Goal: Task Accomplishment & Management: Complete application form

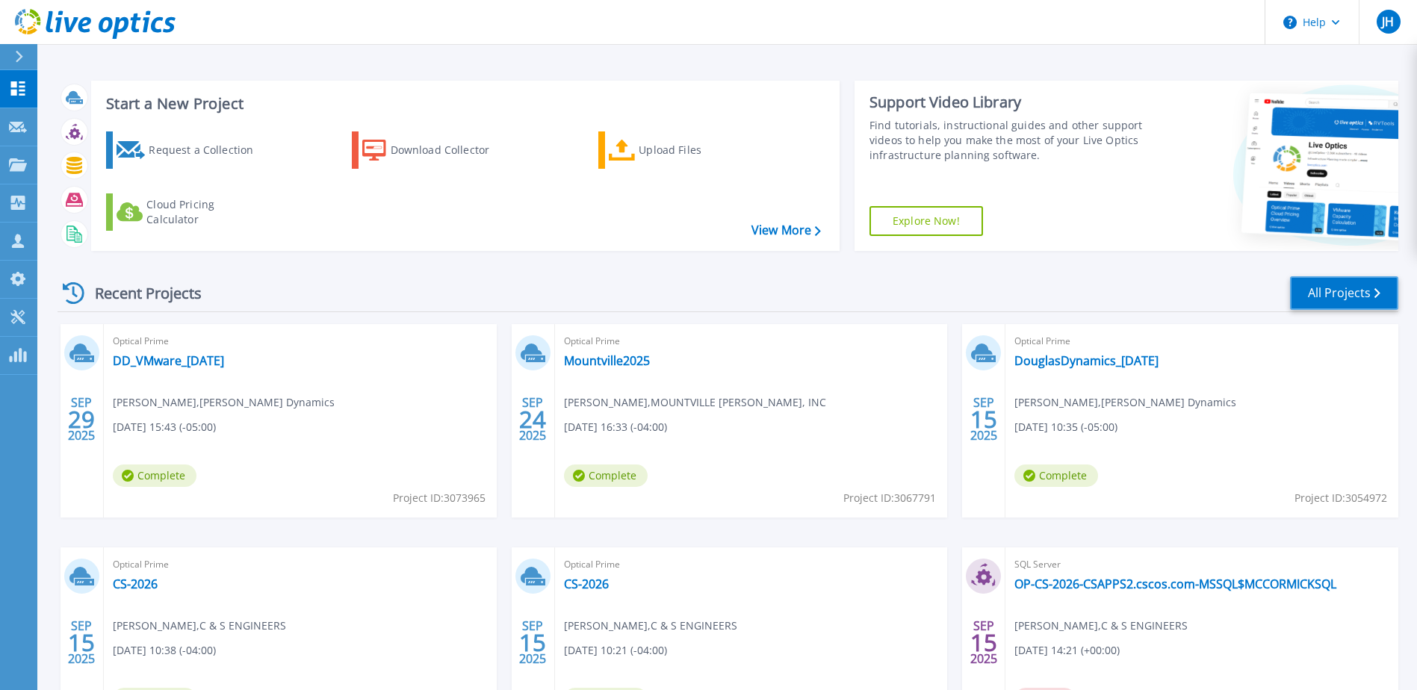
click at [1329, 293] on link "All Projects" at bounding box center [1344, 293] width 108 height 34
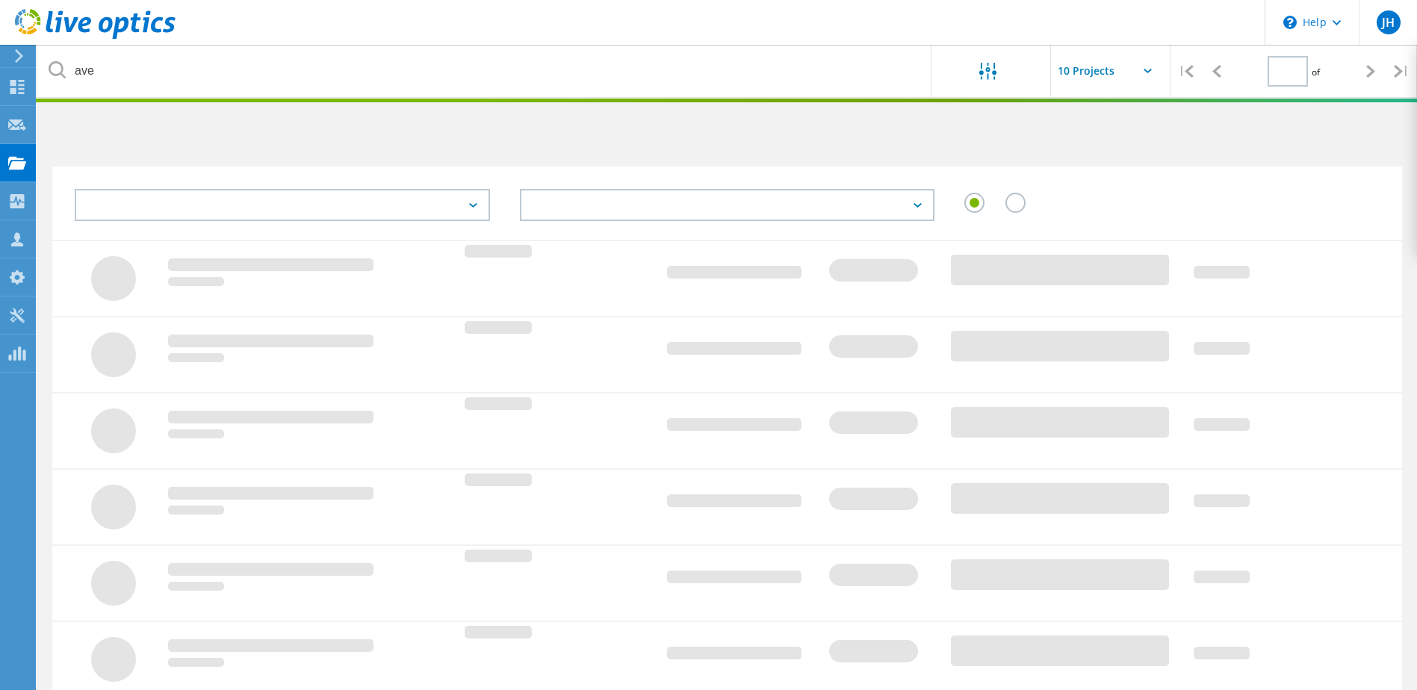
type input "1"
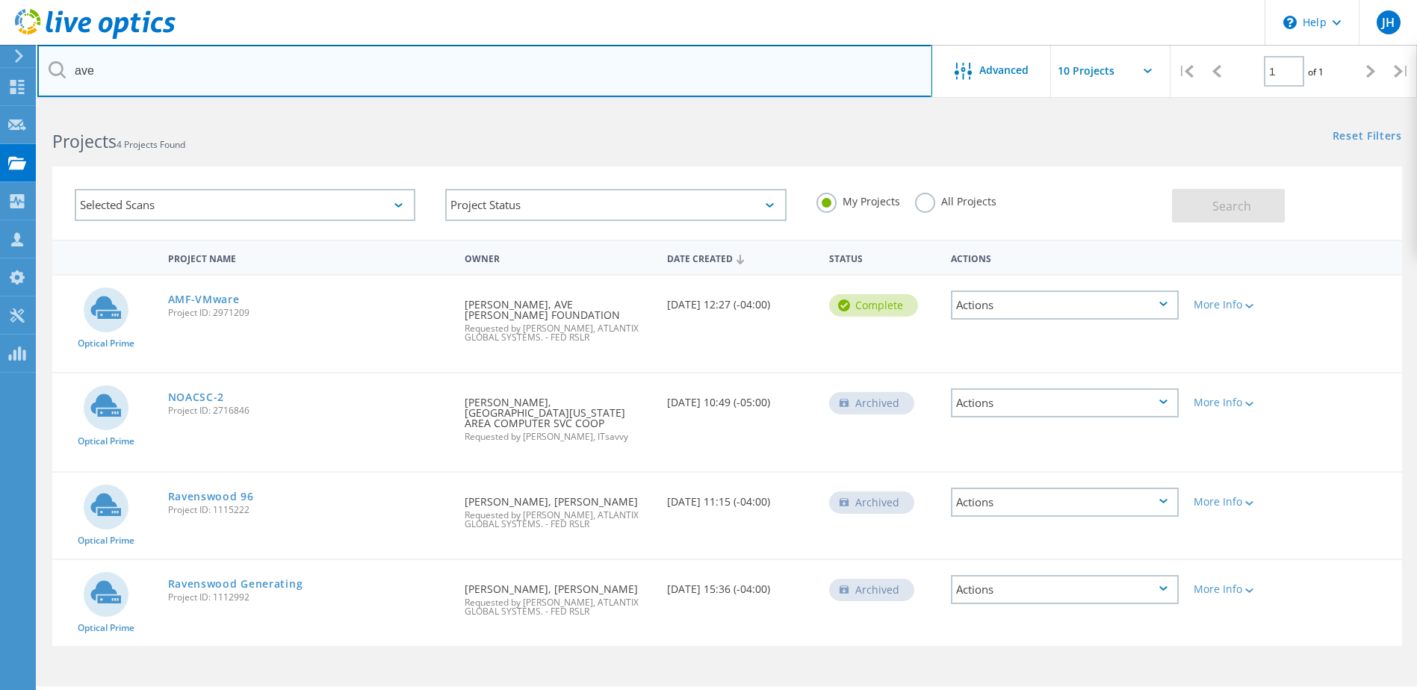
click at [244, 69] on input "ave" at bounding box center [484, 71] width 895 height 52
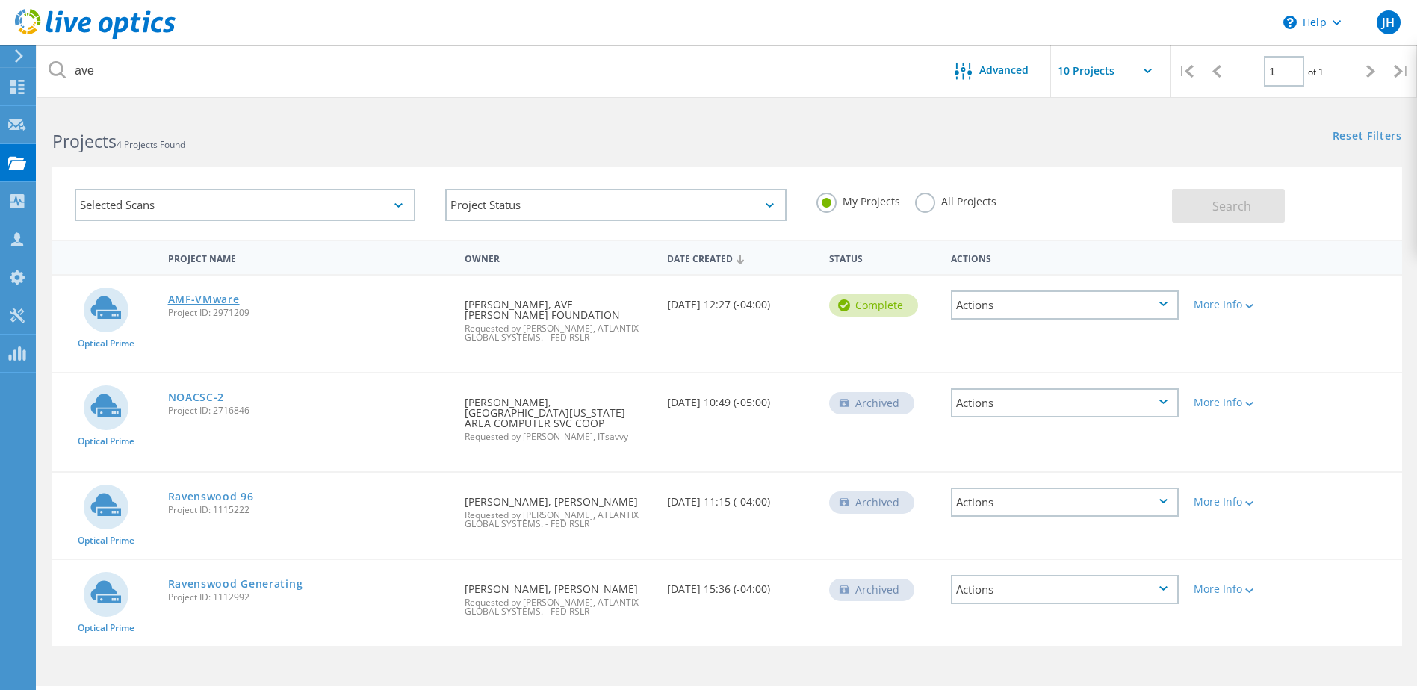
click at [200, 301] on link "AMF-VMware" at bounding box center [204, 299] width 72 height 10
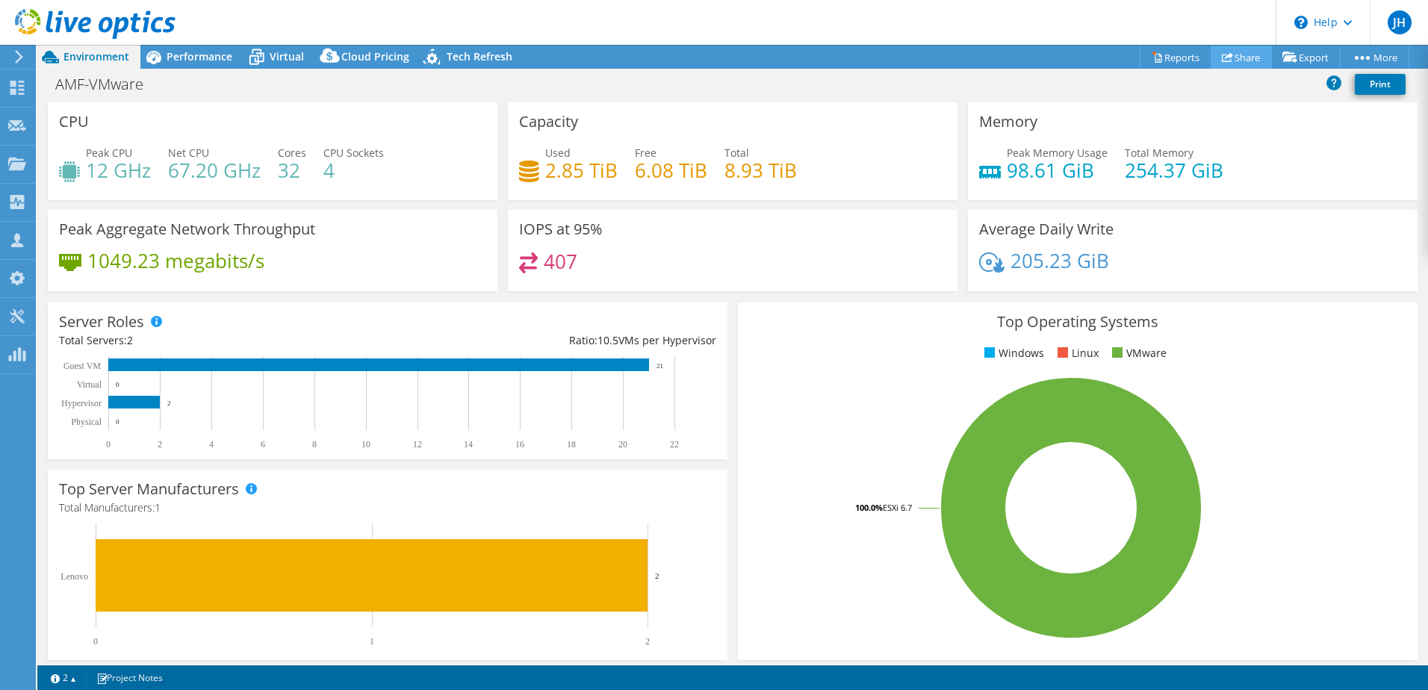
select select "USD"
click at [1246, 60] on link "Share" at bounding box center [1241, 57] width 61 height 23
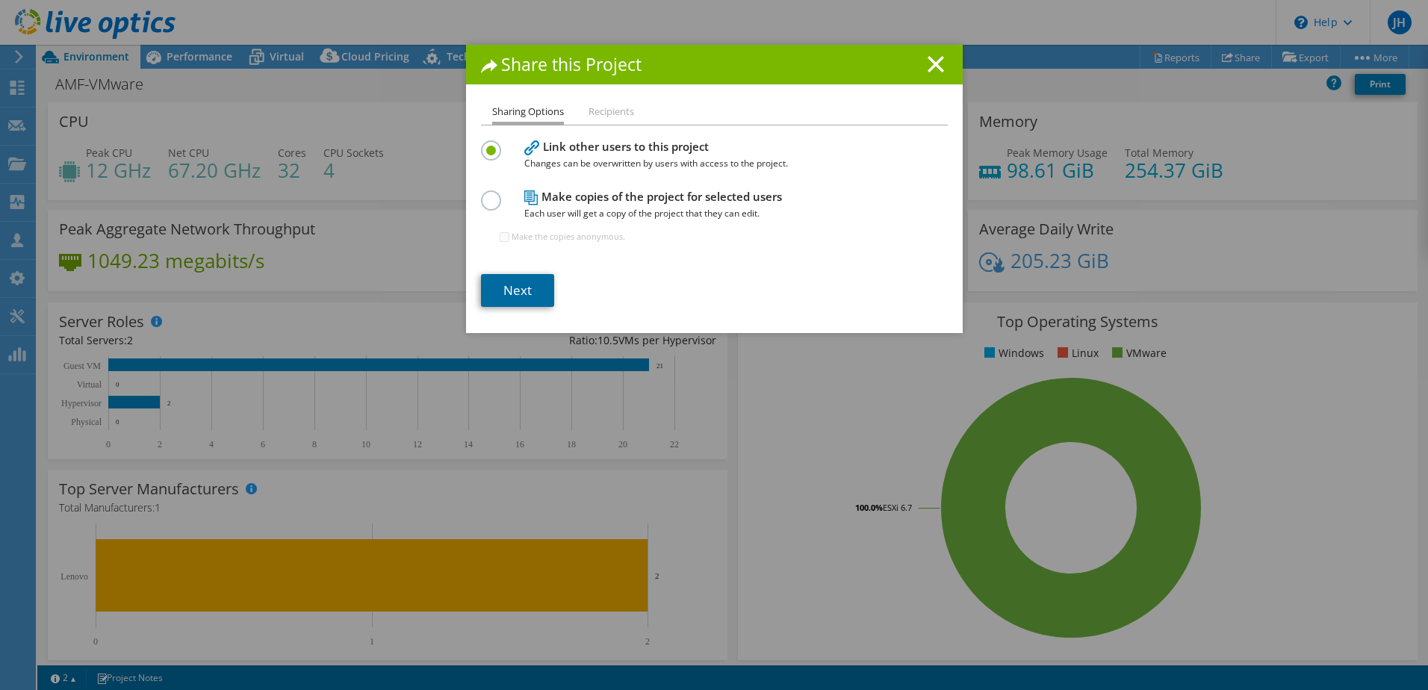
click at [509, 296] on link "Next" at bounding box center [517, 290] width 73 height 33
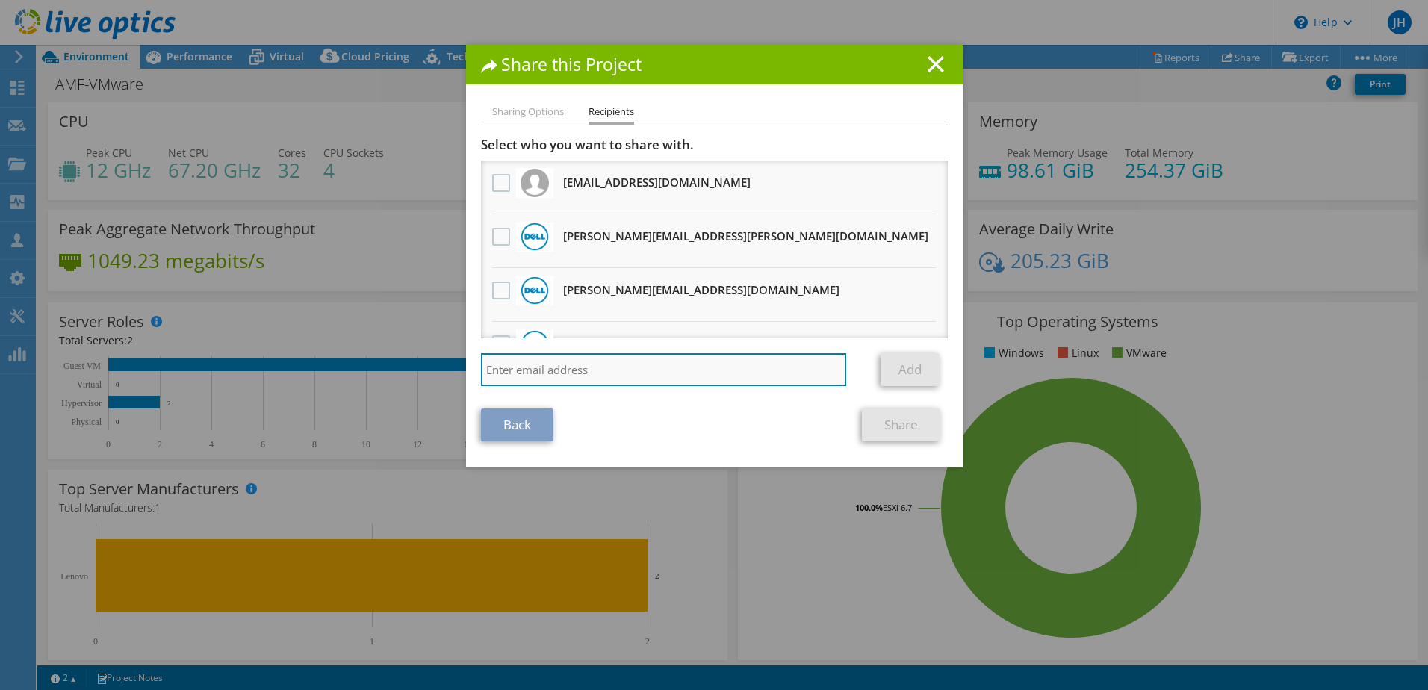
click at [568, 370] on input "search" at bounding box center [664, 369] width 366 height 33
type input "ben.marquis@cxtec.com"
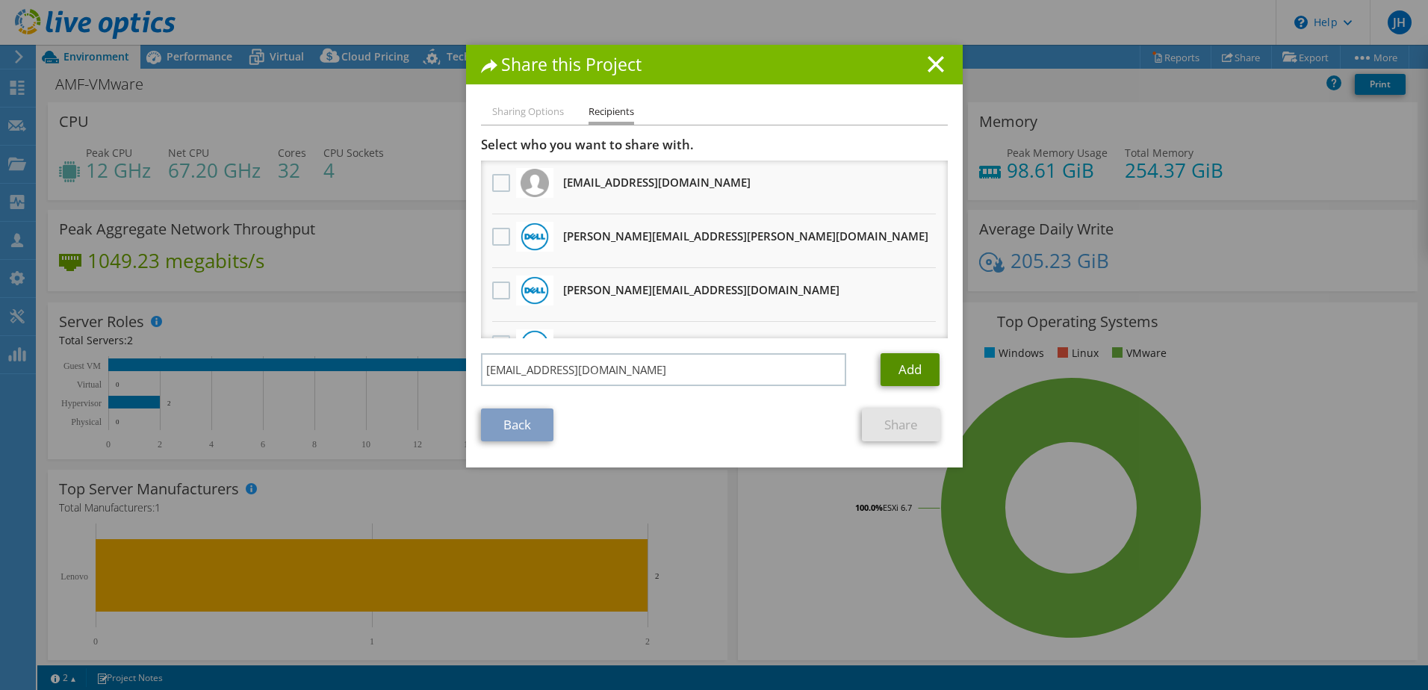
click at [897, 373] on link "Add" at bounding box center [909, 369] width 59 height 33
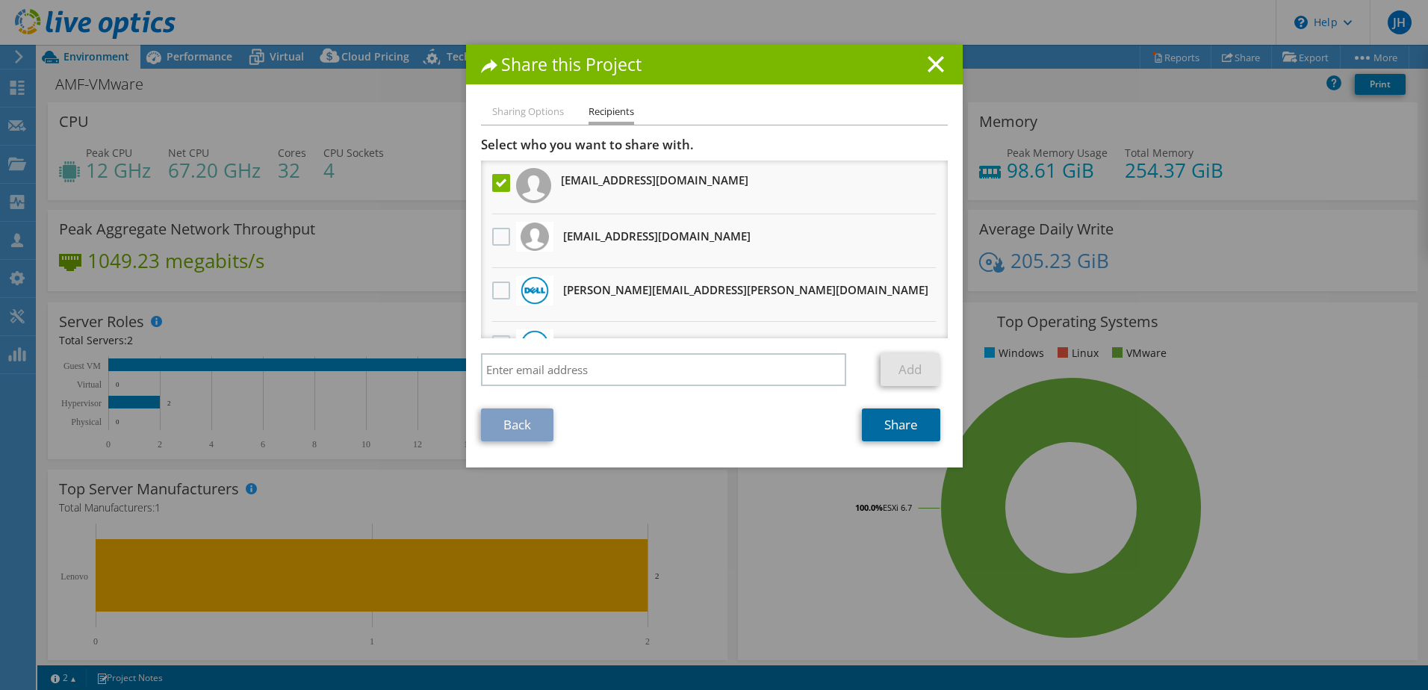
click at [889, 429] on link "Share" at bounding box center [901, 425] width 78 height 33
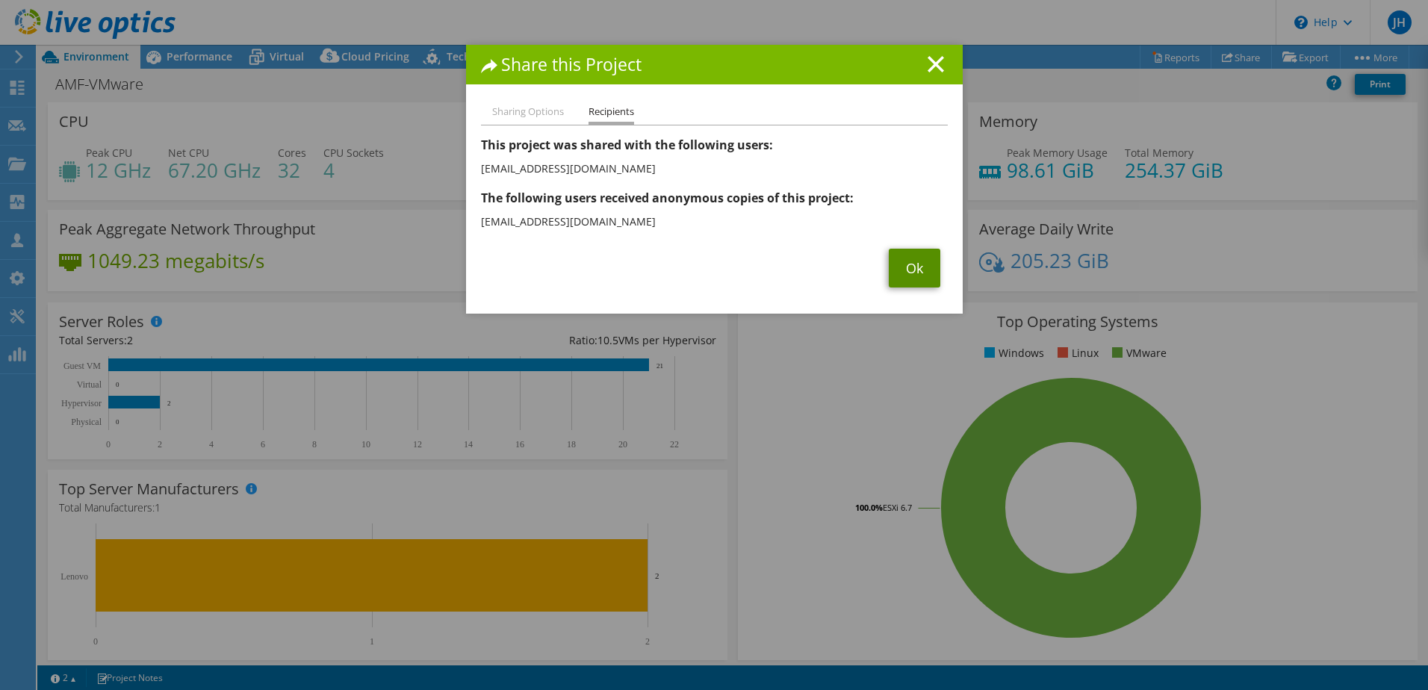
click at [916, 278] on link "Ok" at bounding box center [915, 268] width 52 height 39
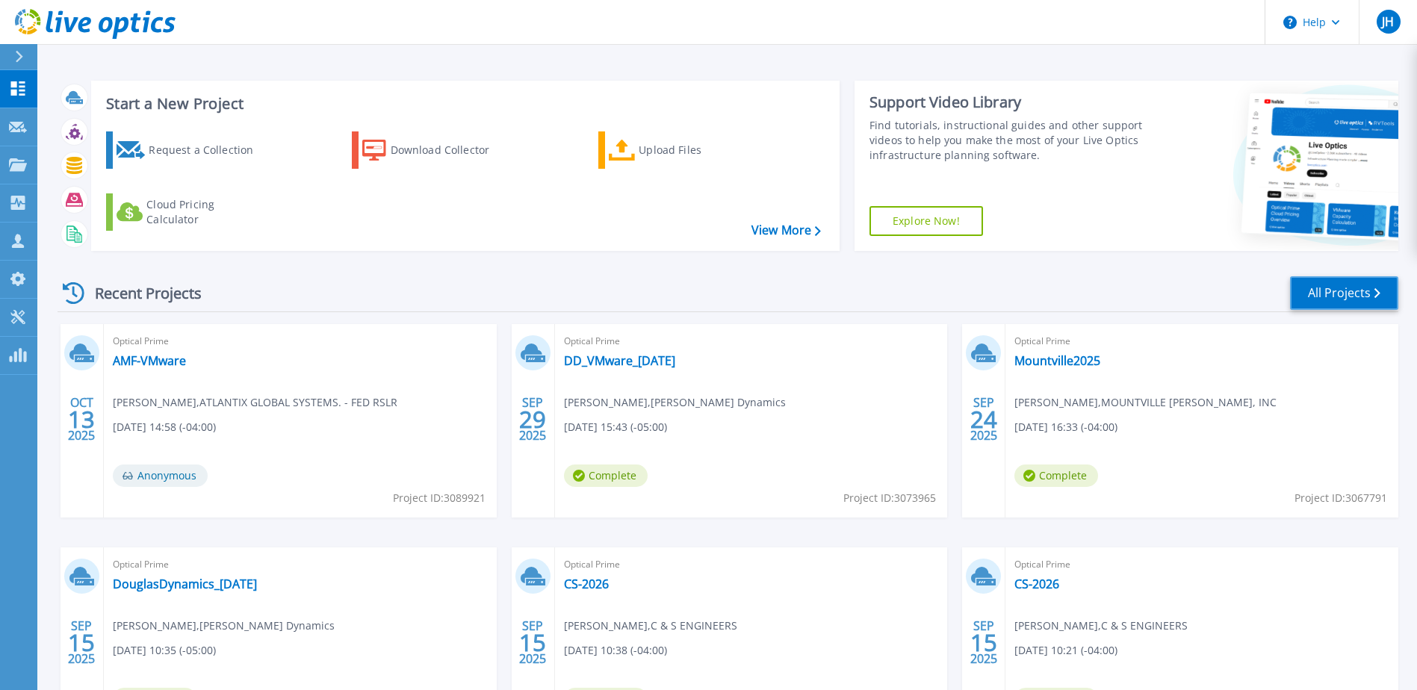
click at [1357, 289] on link "All Projects" at bounding box center [1344, 293] width 108 height 34
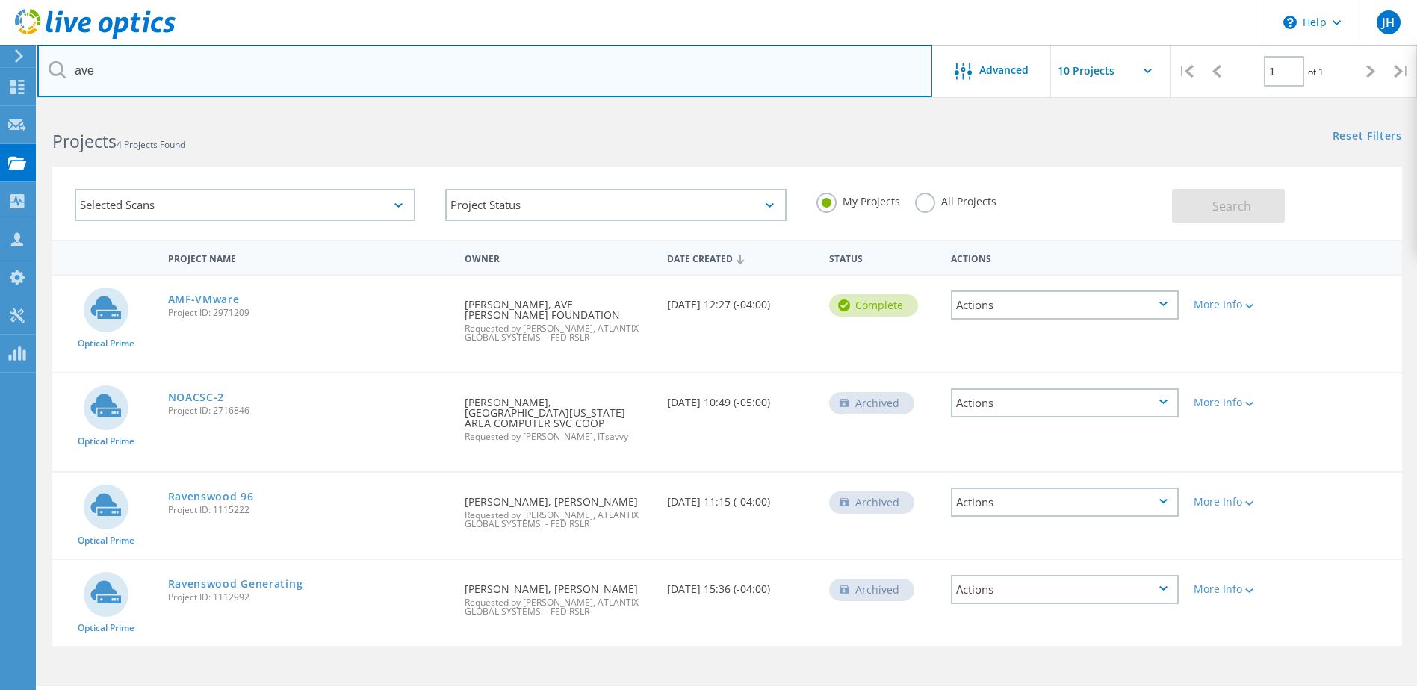
click at [234, 74] on input "ave" at bounding box center [484, 71] width 895 height 52
type input "douglas"
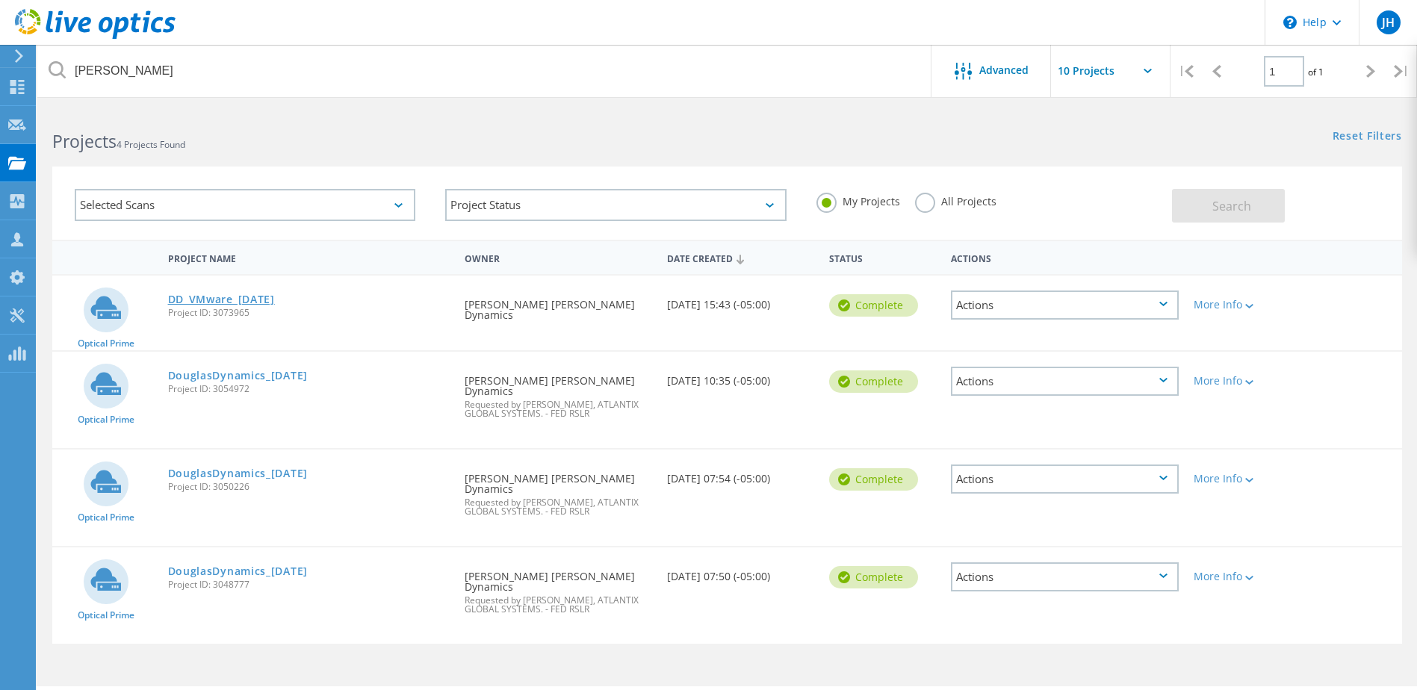
click at [205, 302] on link "DD_VMware_2025-09-22" at bounding box center [221, 299] width 107 height 10
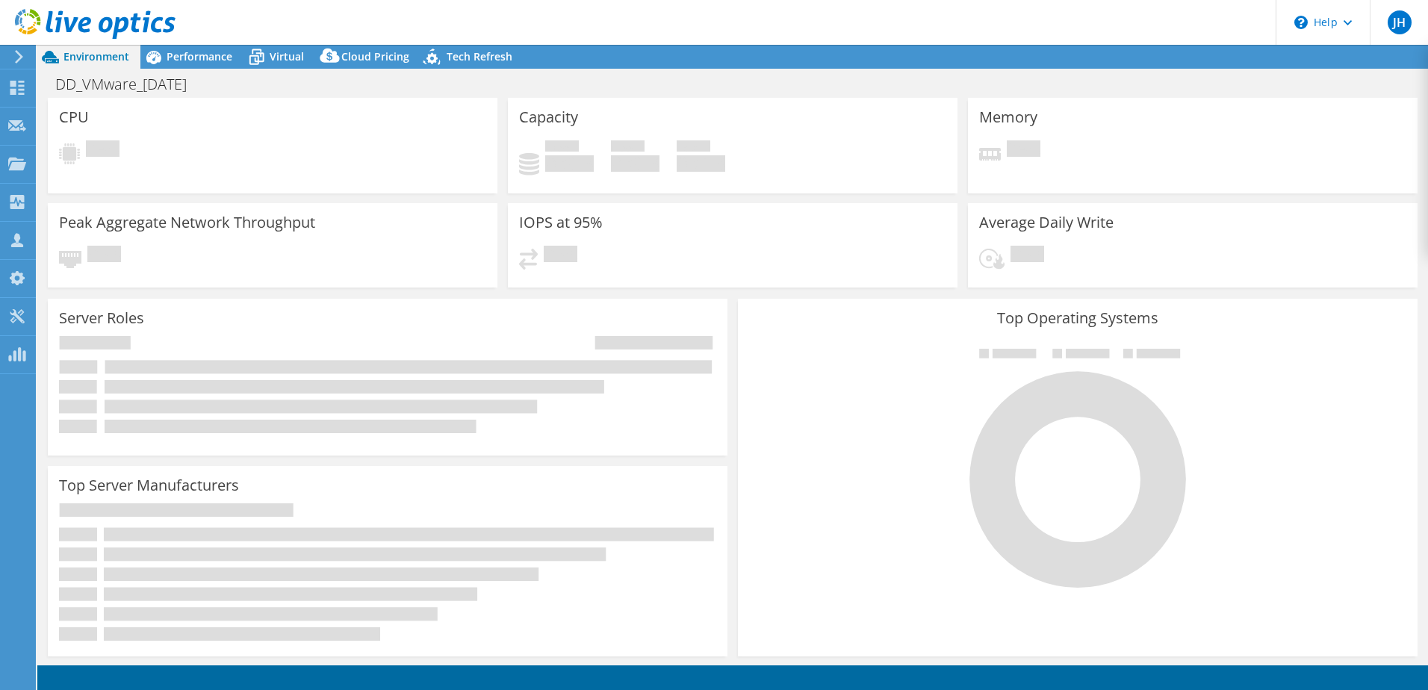
select select "USD"
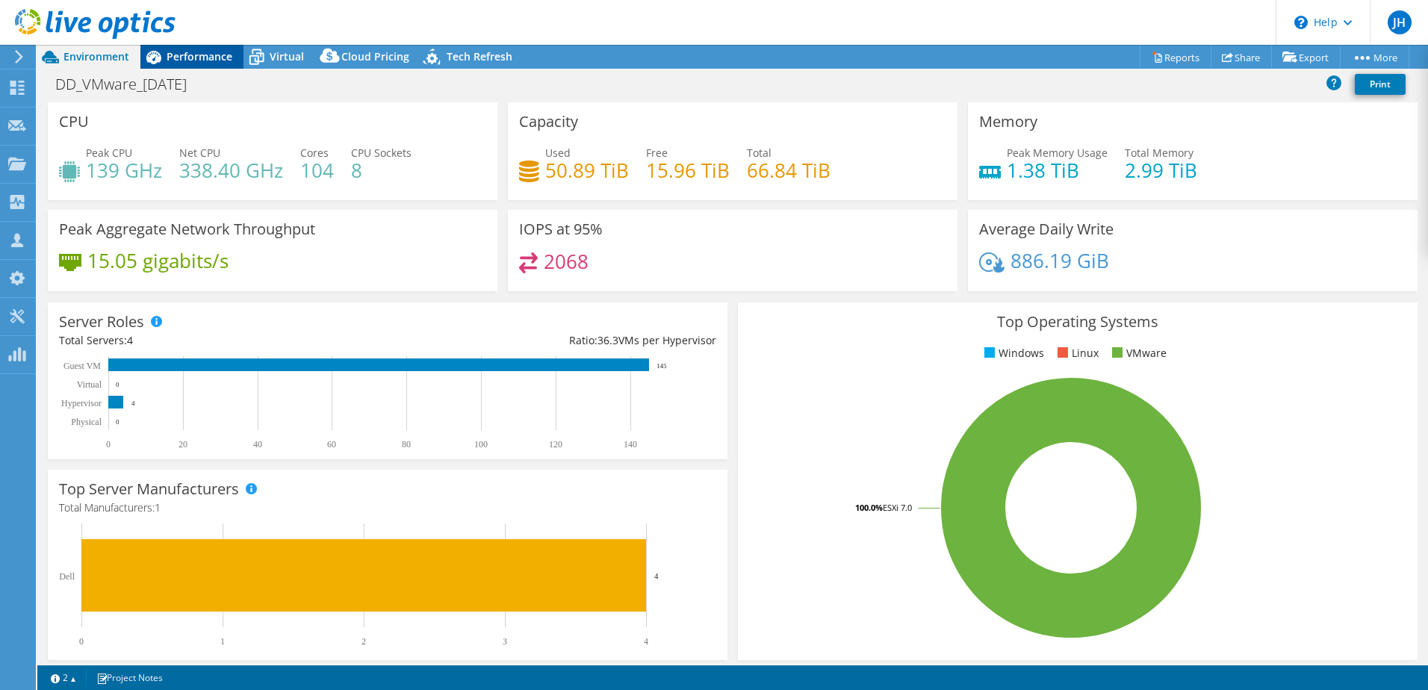
click at [205, 51] on span "Performance" at bounding box center [200, 56] width 66 height 14
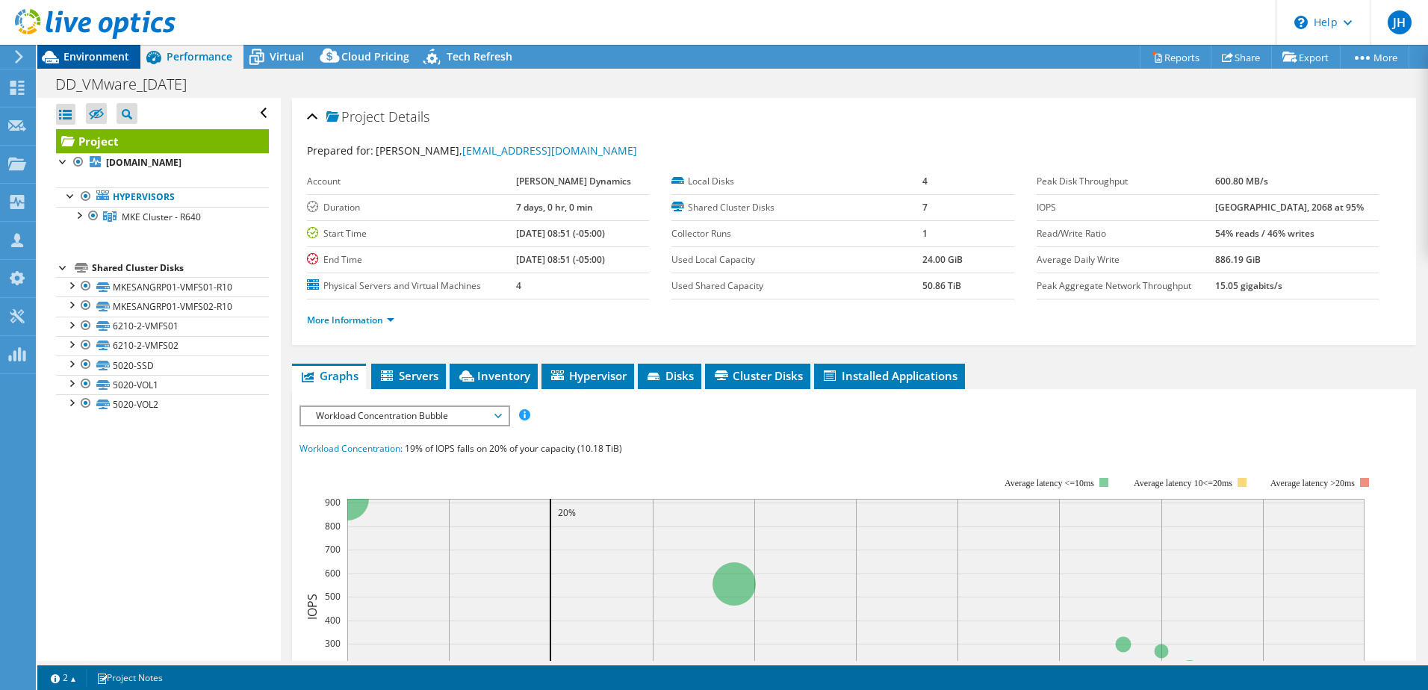
click at [89, 57] on span "Environment" at bounding box center [96, 56] width 66 height 14
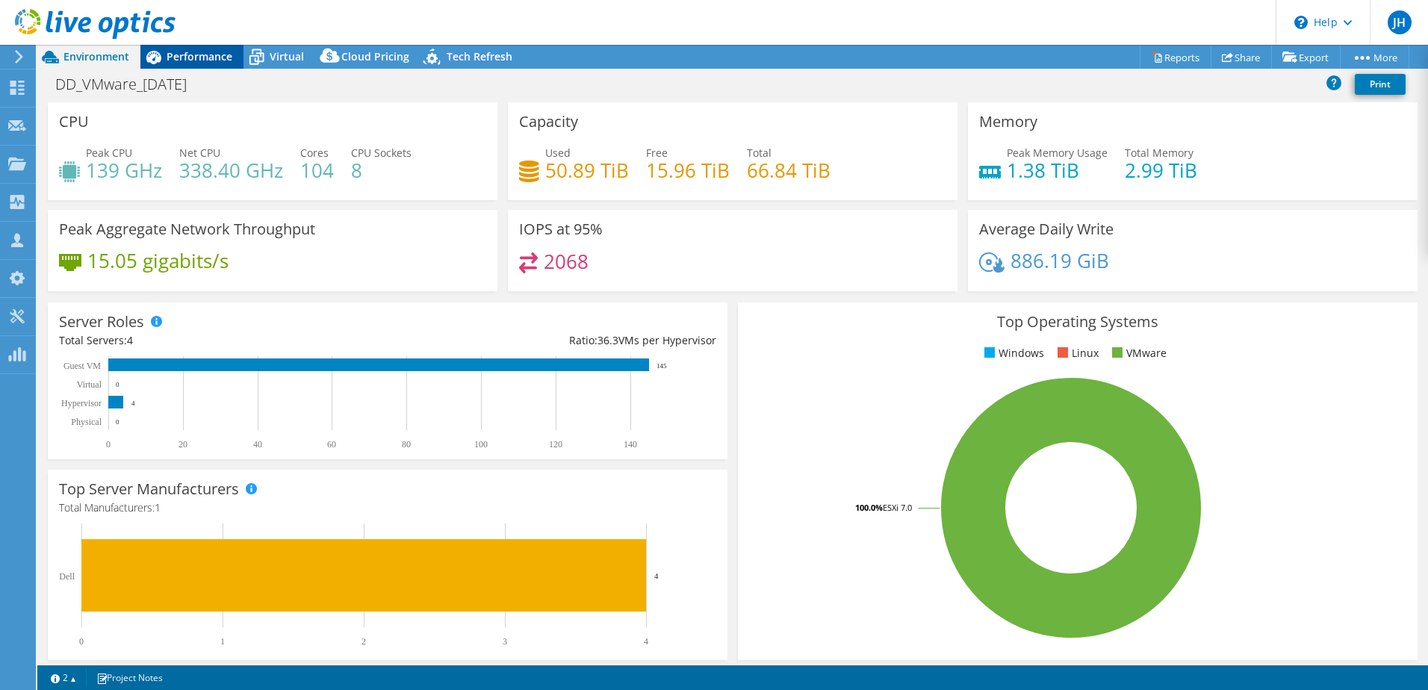
click at [184, 54] on span "Performance" at bounding box center [200, 56] width 66 height 14
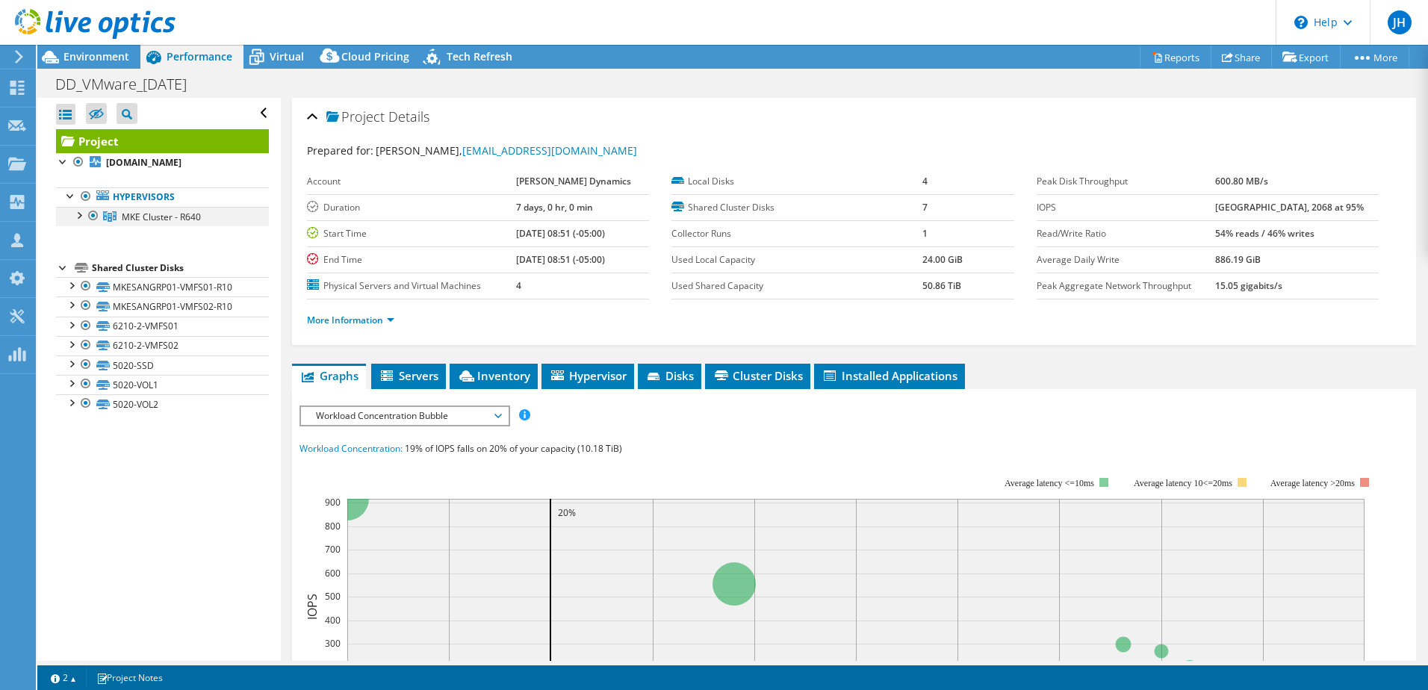
click at [81, 215] on div at bounding box center [78, 214] width 15 height 15
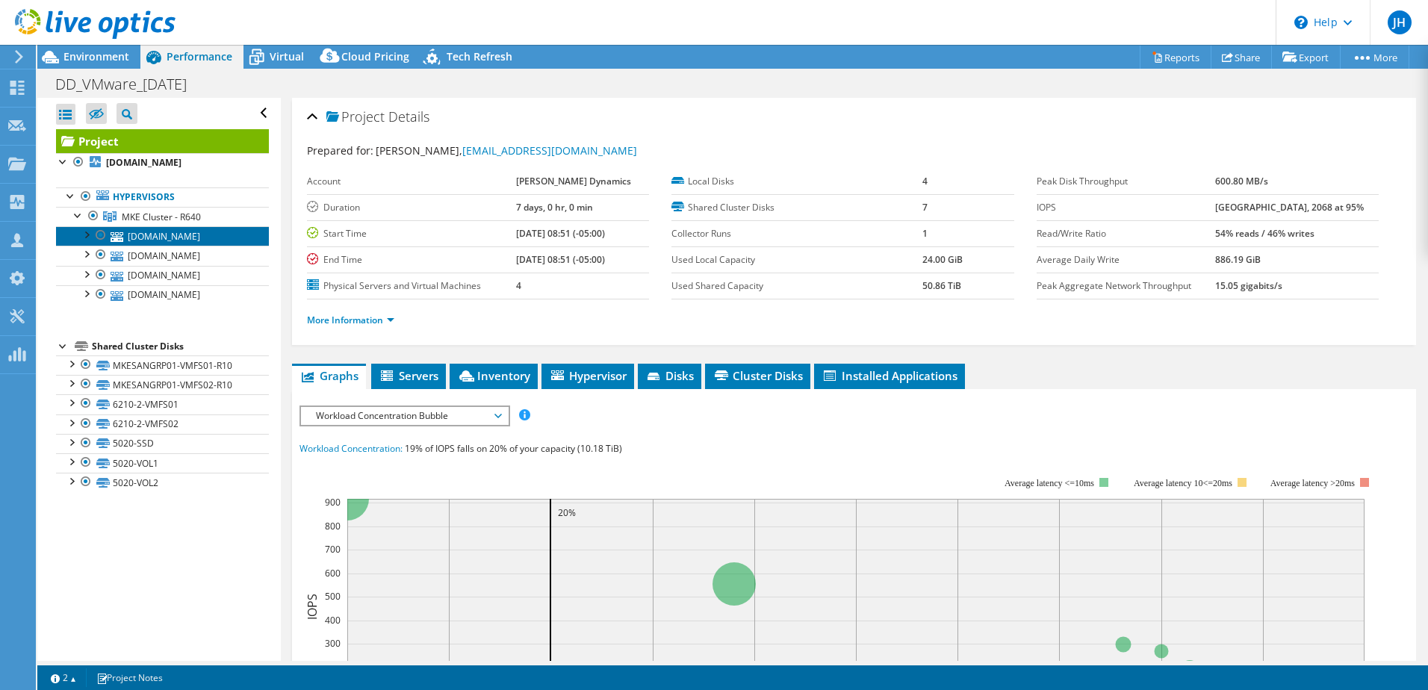
click at [166, 234] on link "mkeesx02.douglasdynamics.int" at bounding box center [162, 235] width 213 height 19
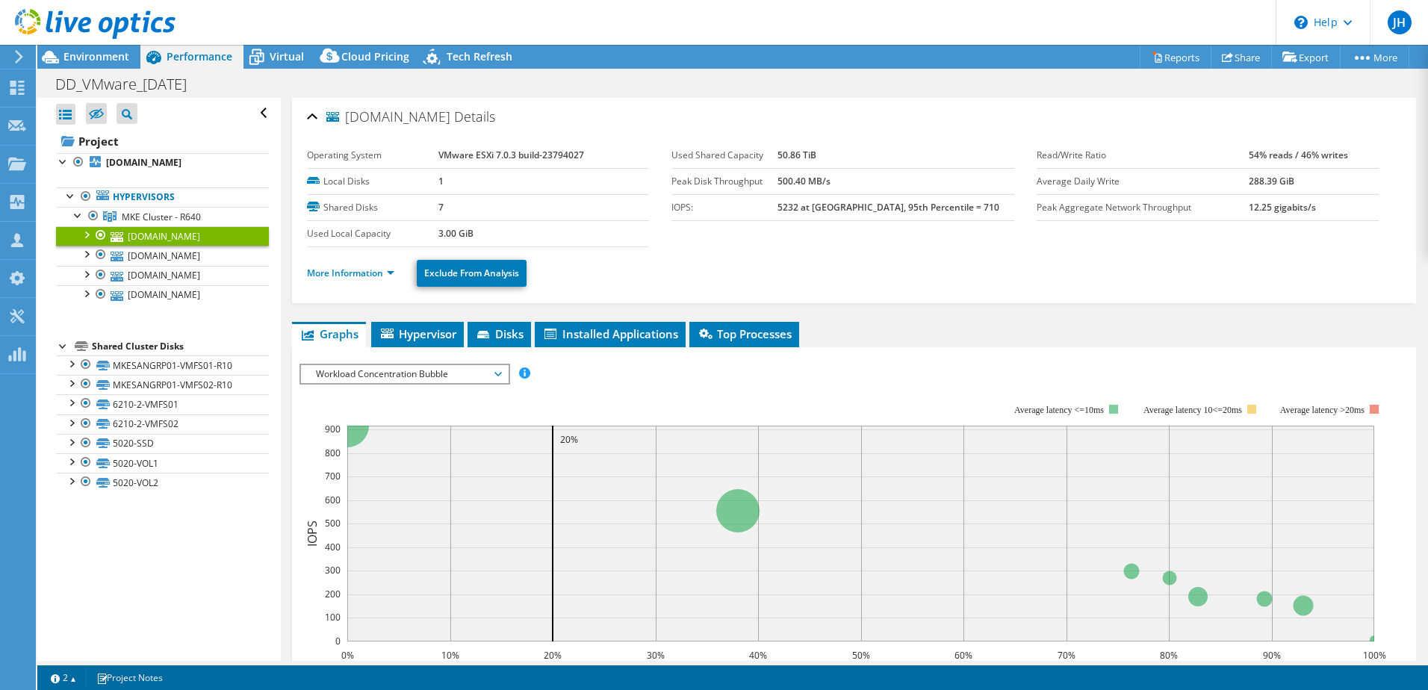
click at [368, 279] on li "More Information" at bounding box center [355, 273] width 96 height 16
click at [367, 270] on link "More Information" at bounding box center [350, 273] width 87 height 13
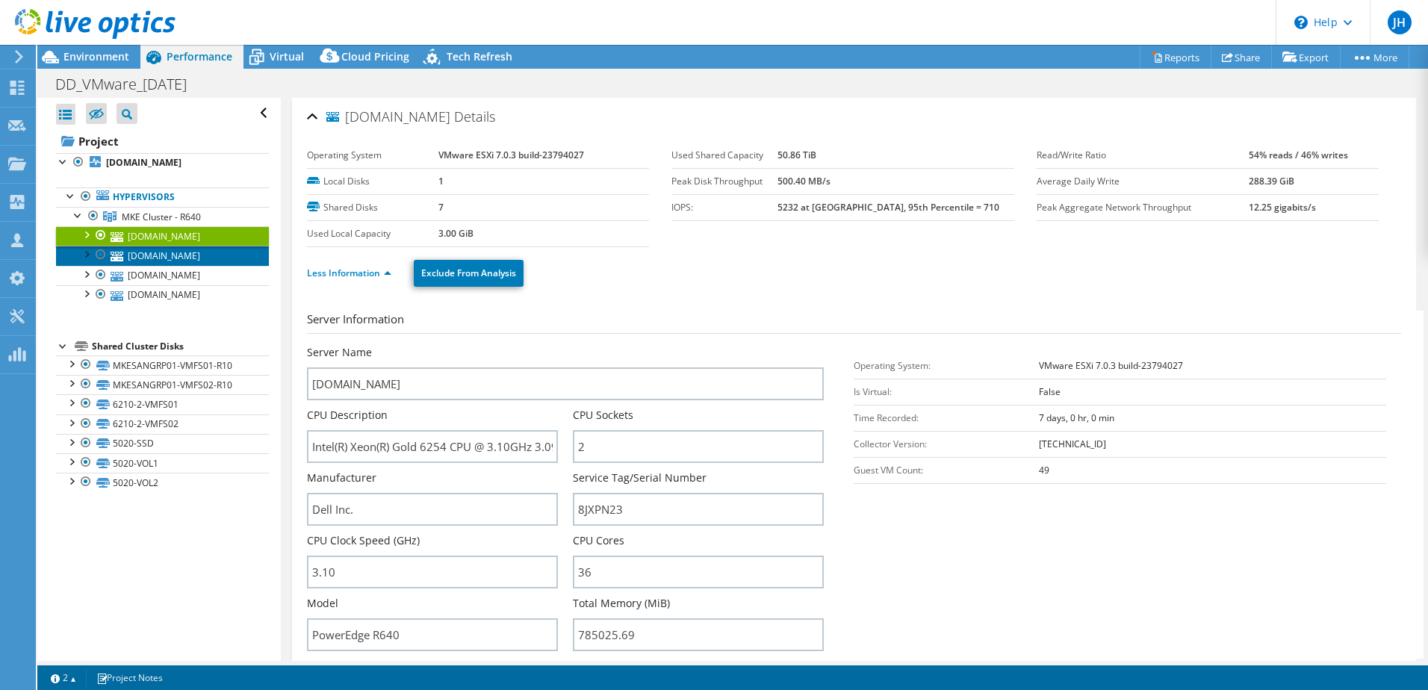
click at [162, 255] on link "mkeesx04.douglasdynamics.int" at bounding box center [162, 255] width 213 height 19
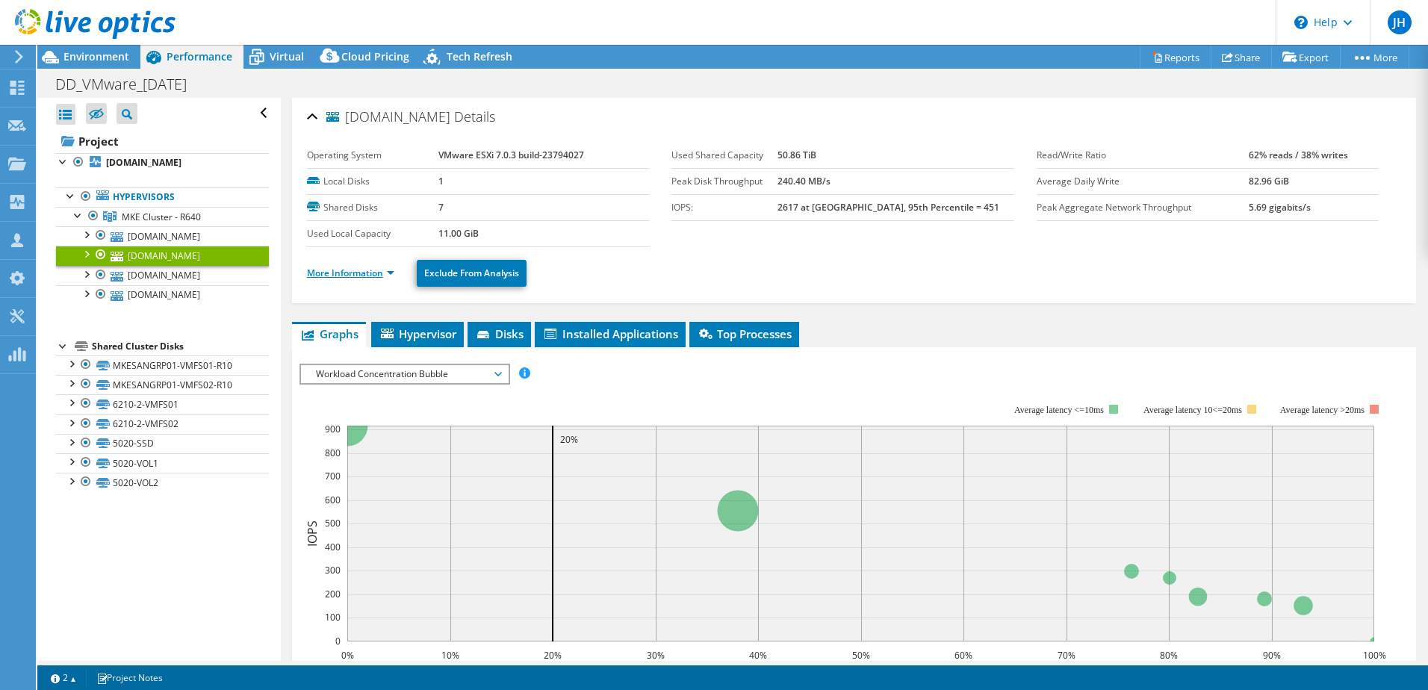
click at [338, 274] on link "More Information" at bounding box center [350, 273] width 87 height 13
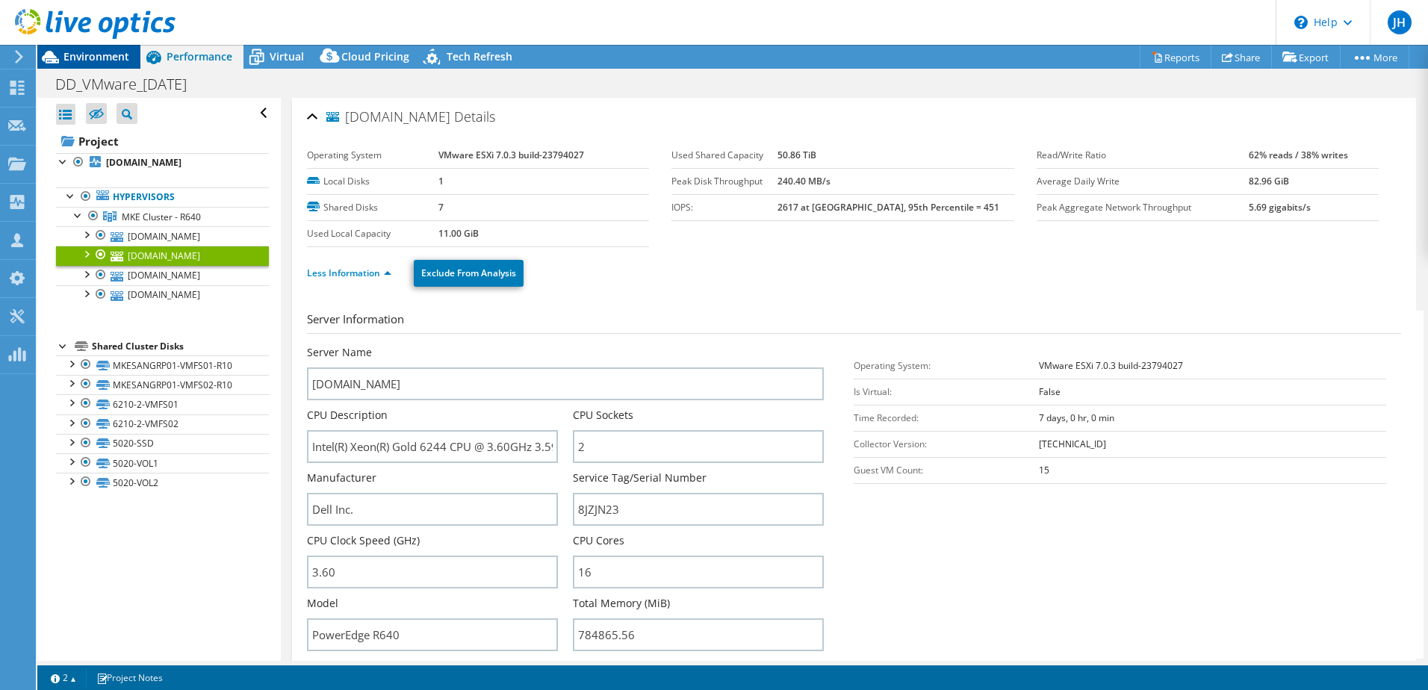
click at [72, 53] on span "Environment" at bounding box center [96, 56] width 66 height 14
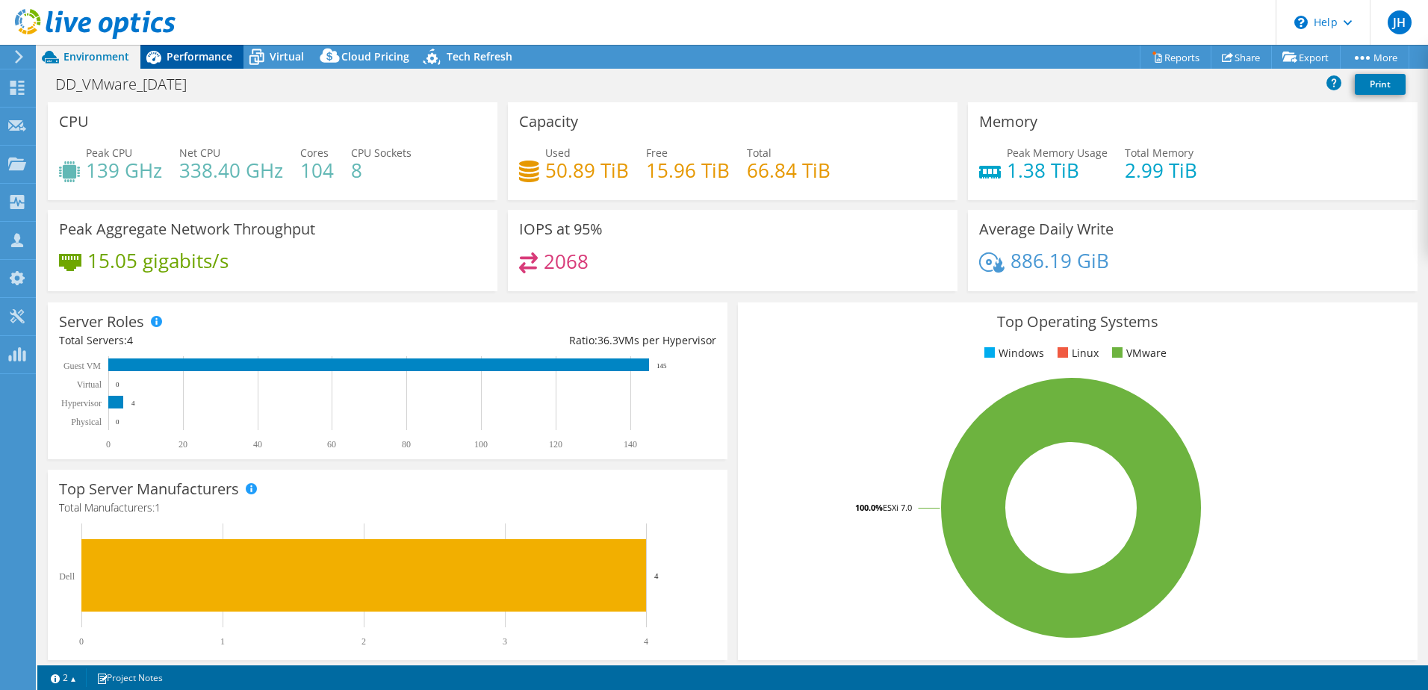
click at [208, 58] on span "Performance" at bounding box center [200, 56] width 66 height 14
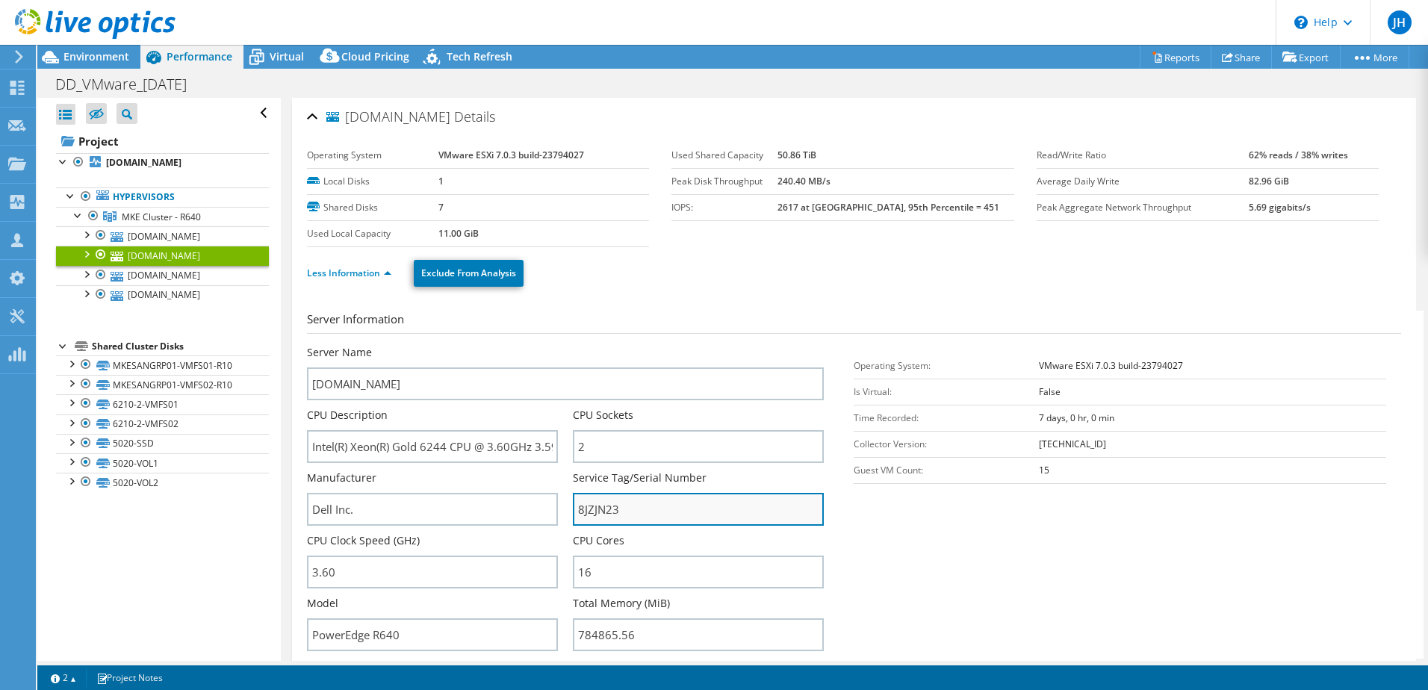
click at [593, 512] on input "8JZJN23" at bounding box center [698, 509] width 251 height 33
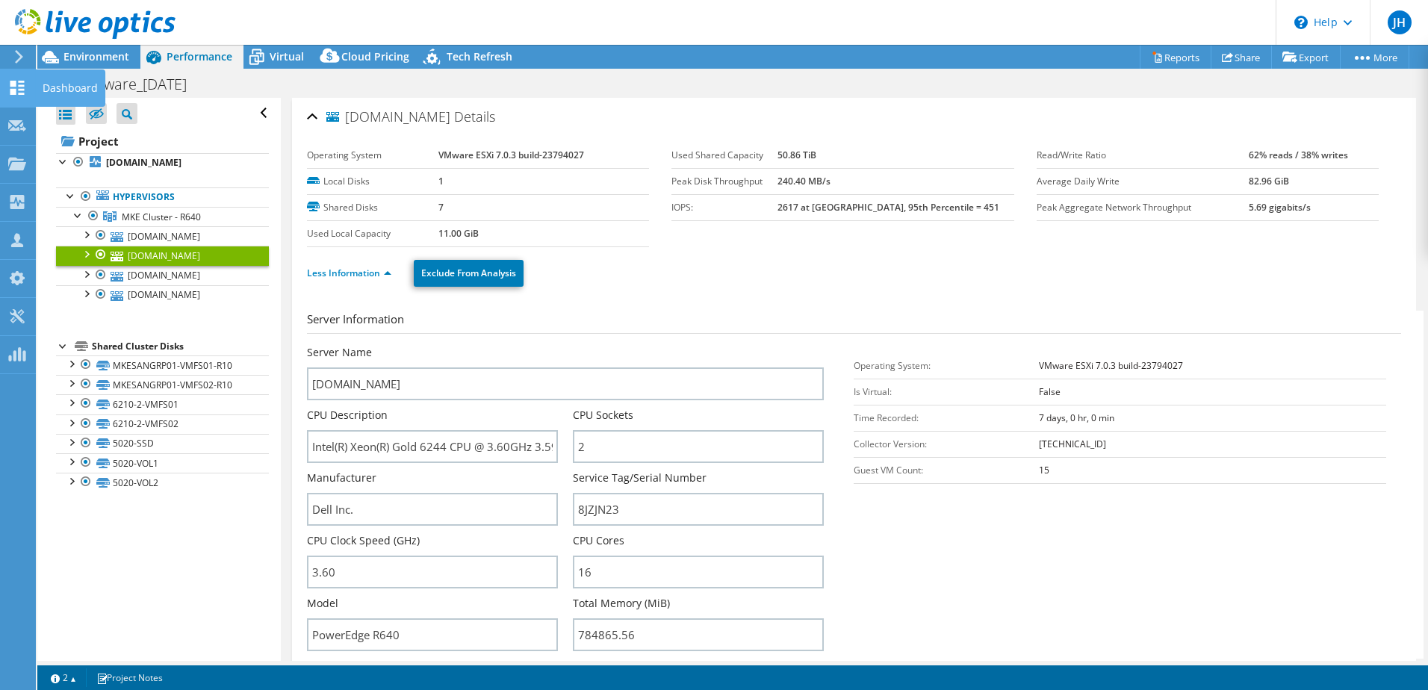
click at [18, 82] on icon at bounding box center [17, 88] width 18 height 14
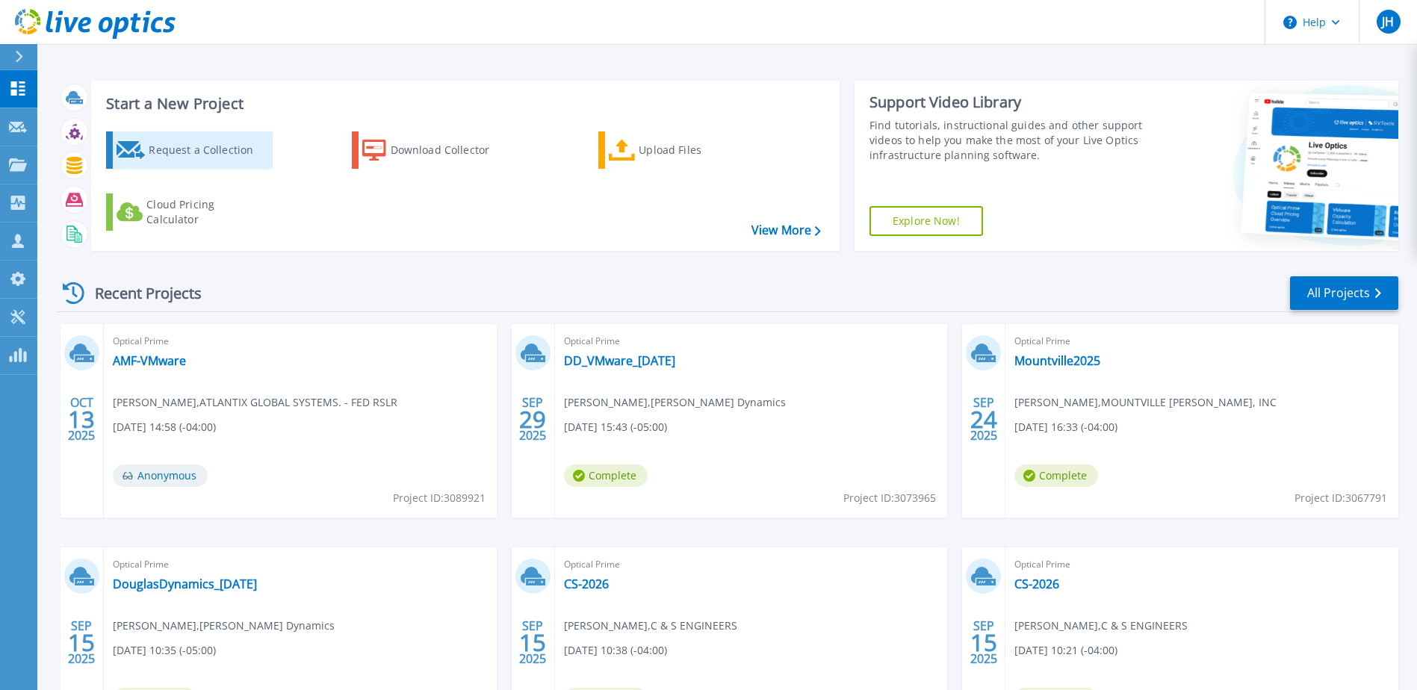
click at [209, 150] on div "Request a Collection" at bounding box center [208, 150] width 119 height 30
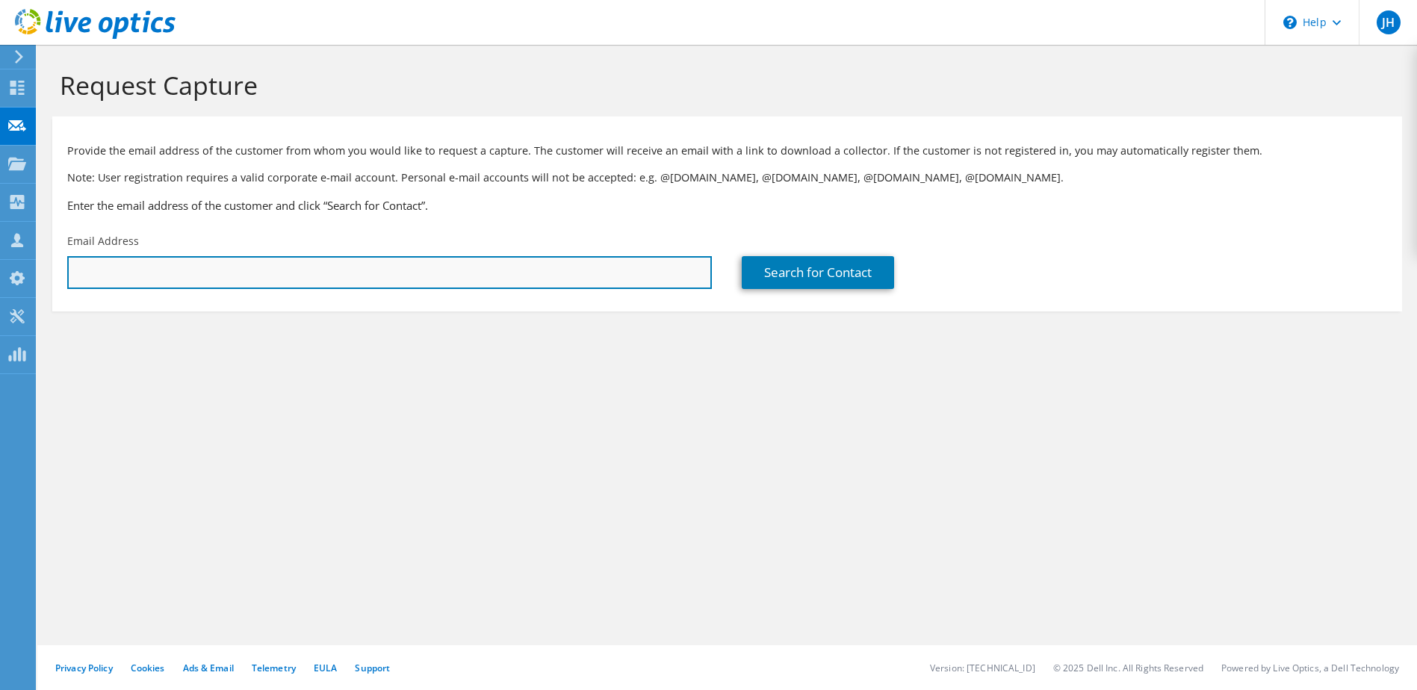
click at [255, 279] on input "text" at bounding box center [389, 272] width 644 height 33
paste input "cschock@xtensys.com"
type input "cschock@xtensys.com"
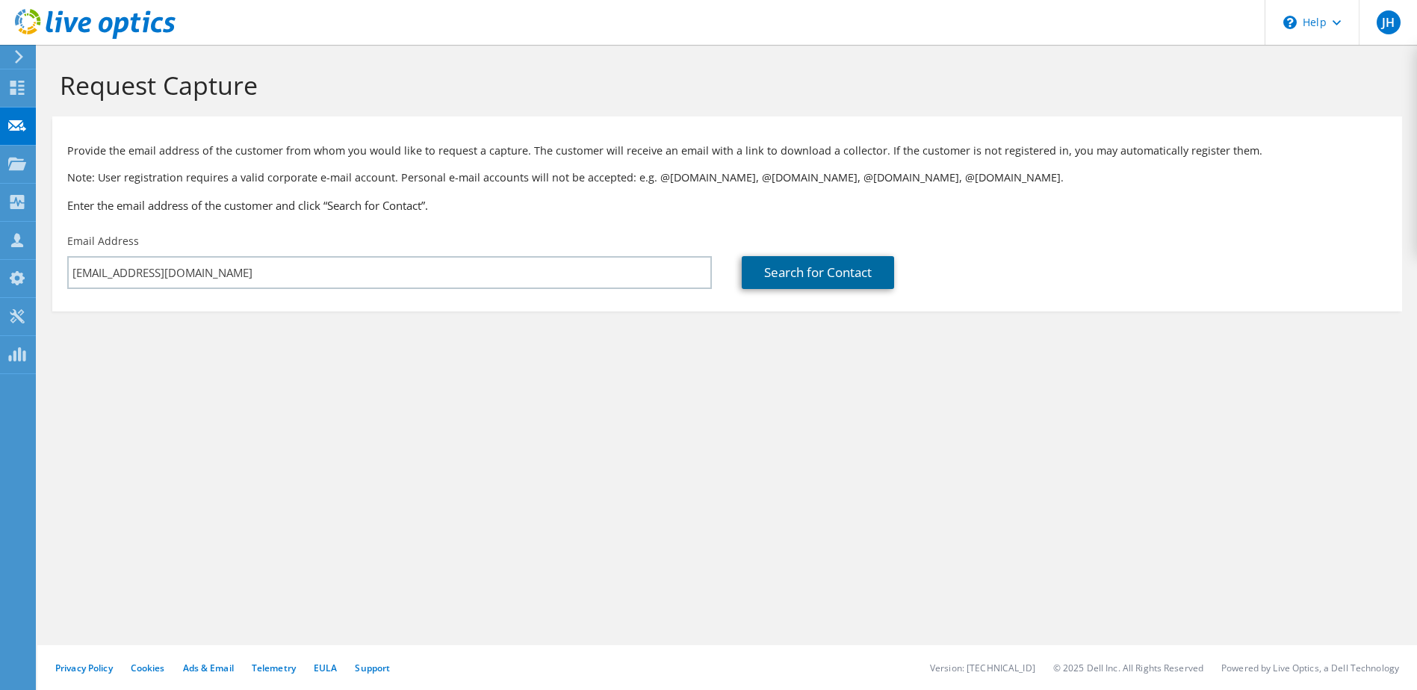
click at [828, 278] on link "Search for Contact" at bounding box center [818, 272] width 152 height 33
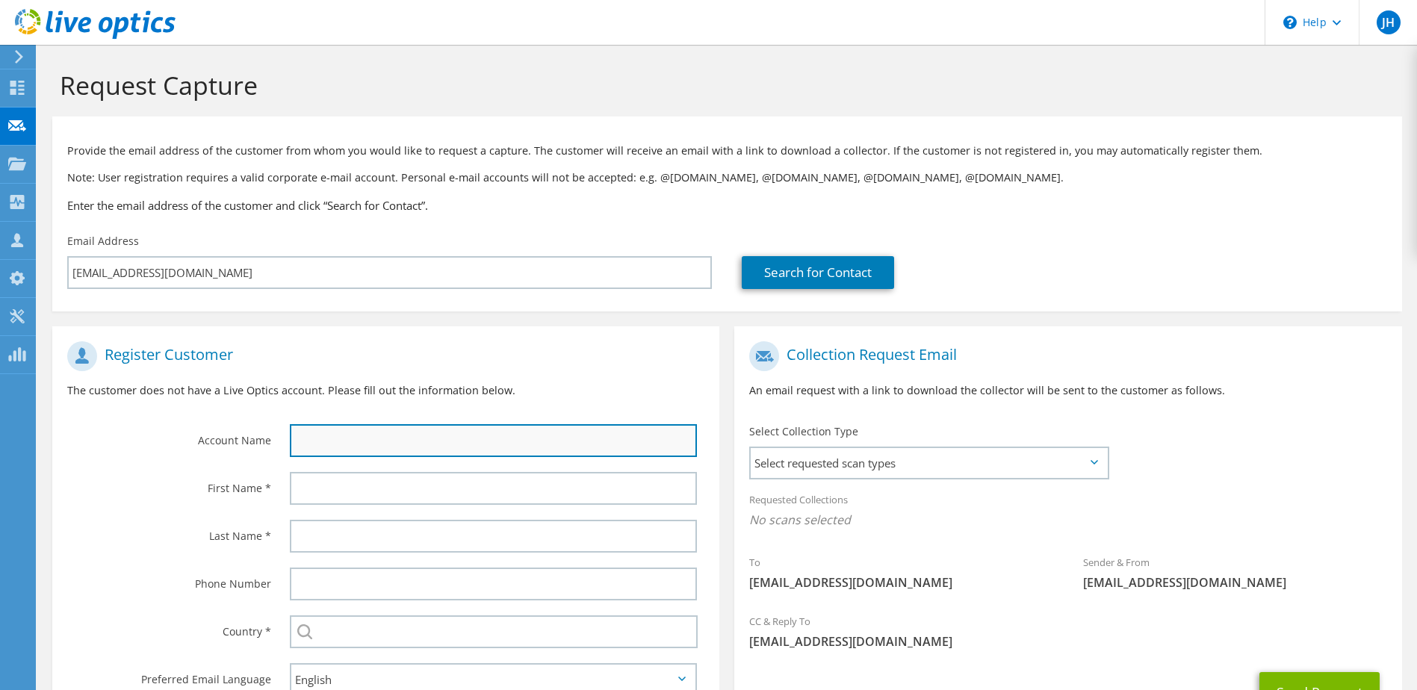
click at [416, 434] on input "text" at bounding box center [494, 440] width 408 height 33
type input "Xtensys"
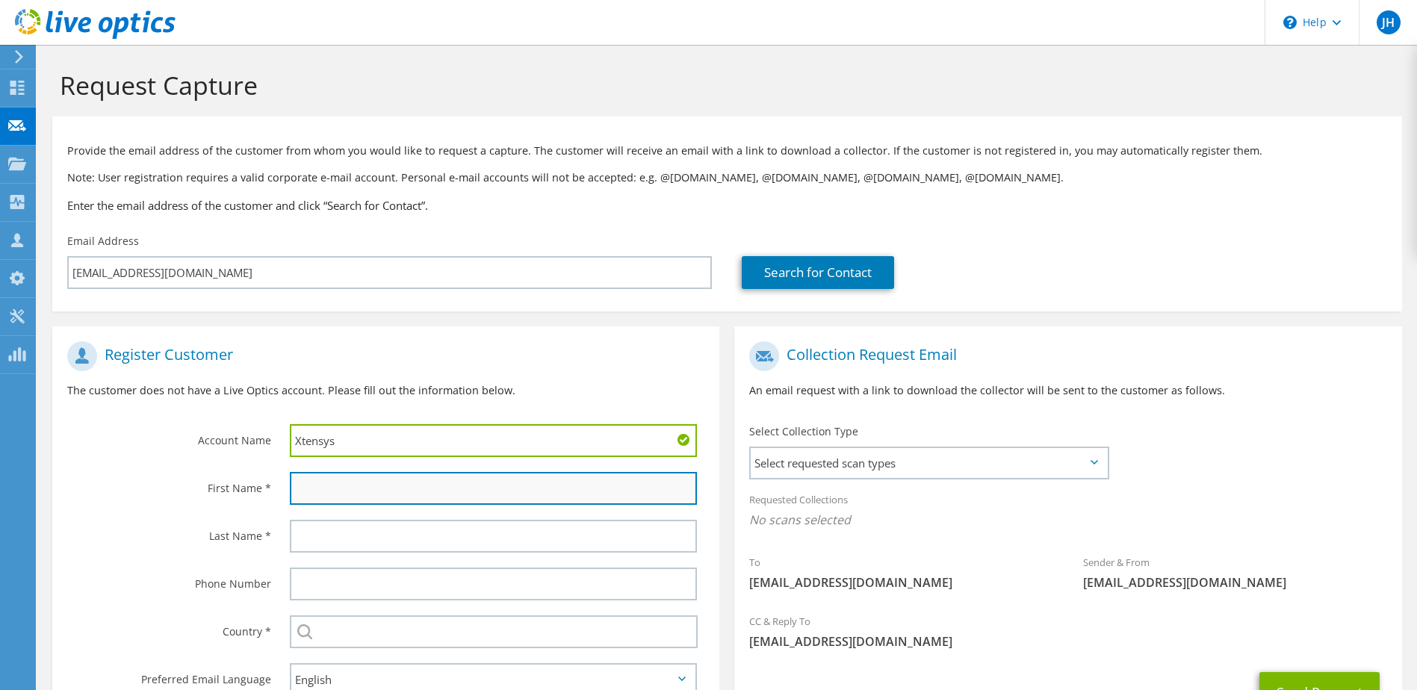
click at [427, 482] on input "text" at bounding box center [494, 488] width 408 height 33
type input "Chris"
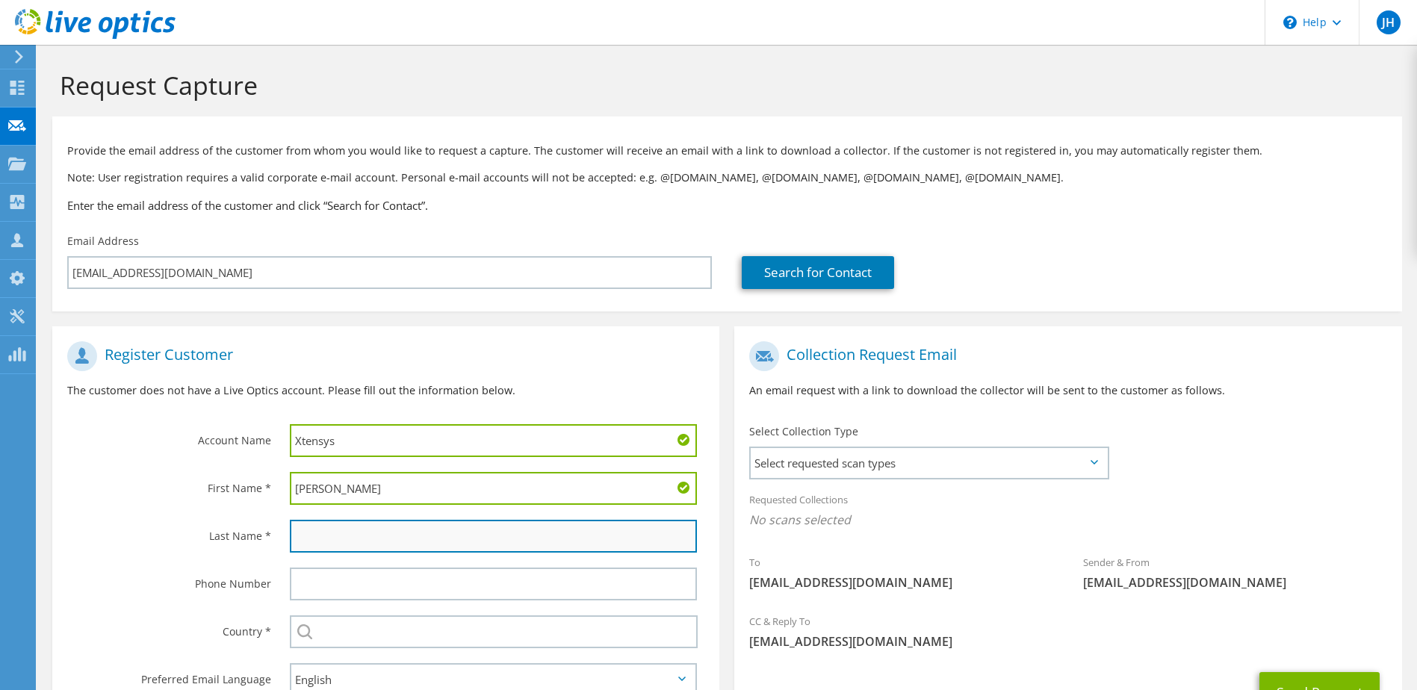
click at [310, 540] on input "text" at bounding box center [494, 536] width 408 height 33
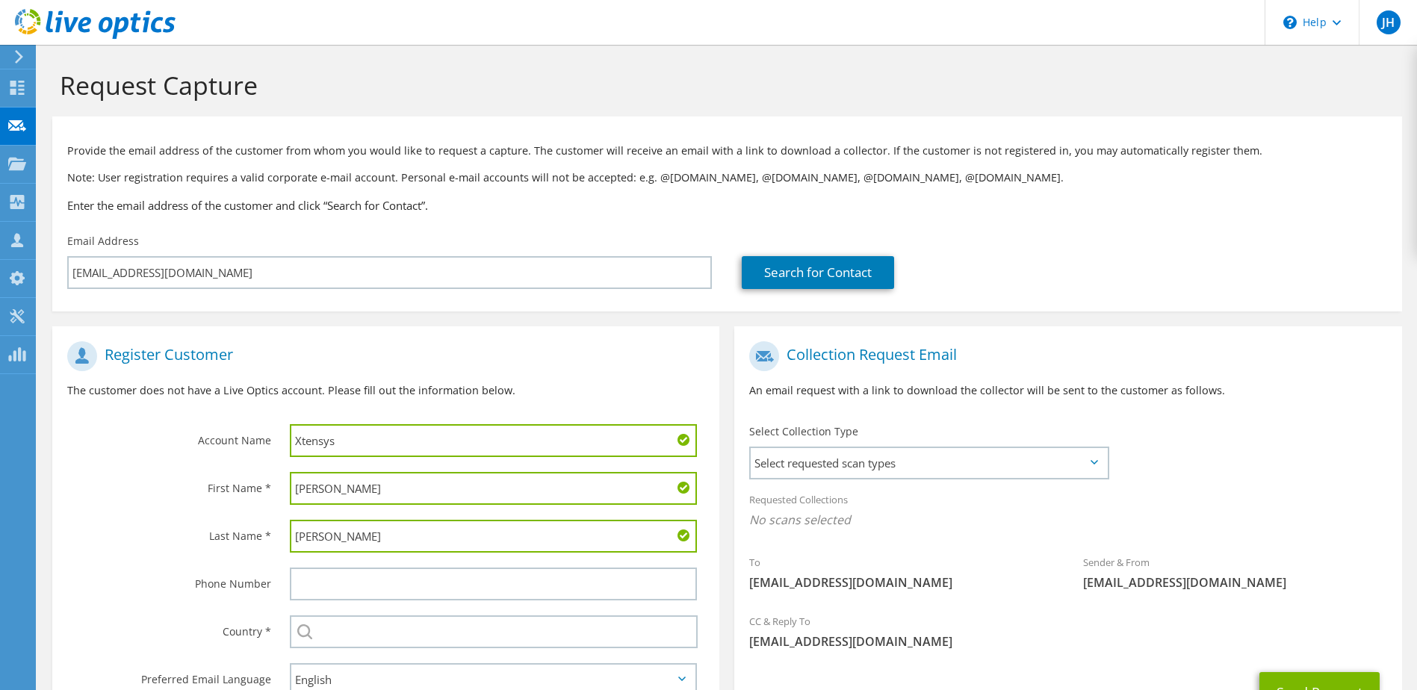
scroll to position [75, 0]
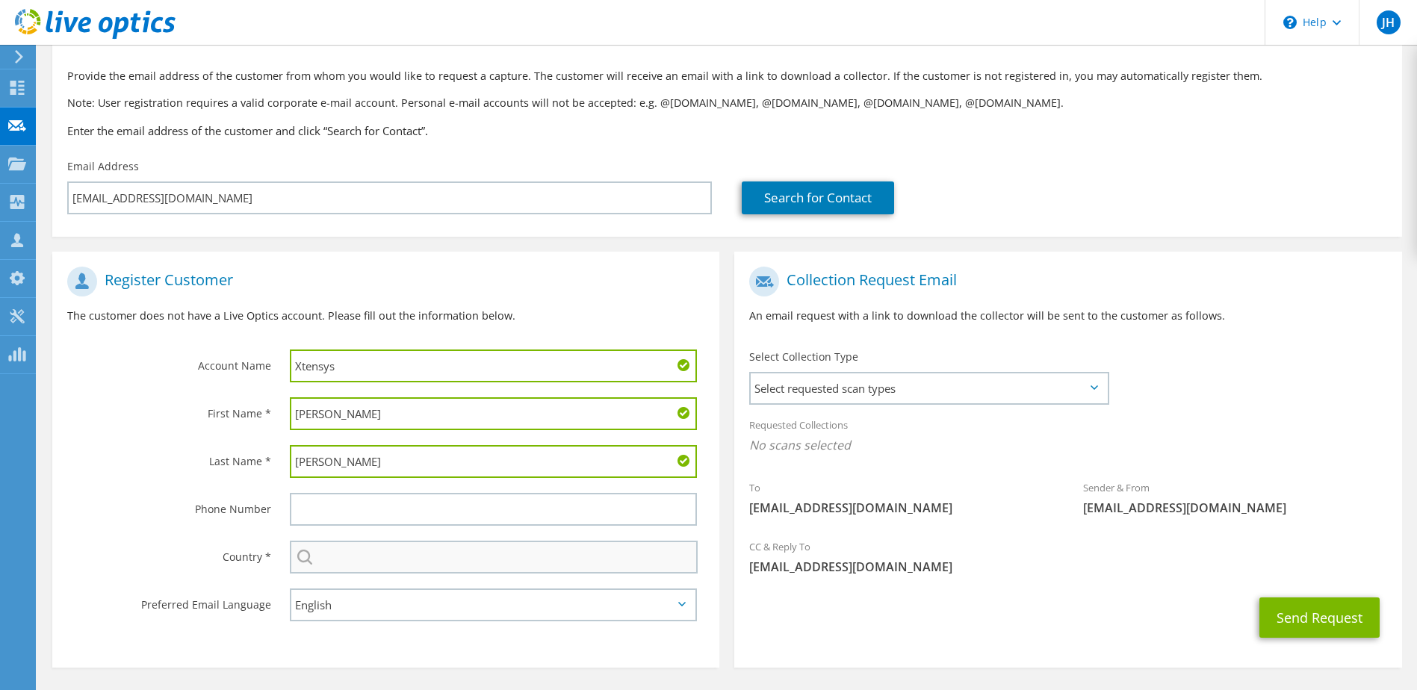
type input "Schock"
click at [363, 553] on input "text" at bounding box center [494, 557] width 409 height 33
type input "[GEOGRAPHIC_DATA]"
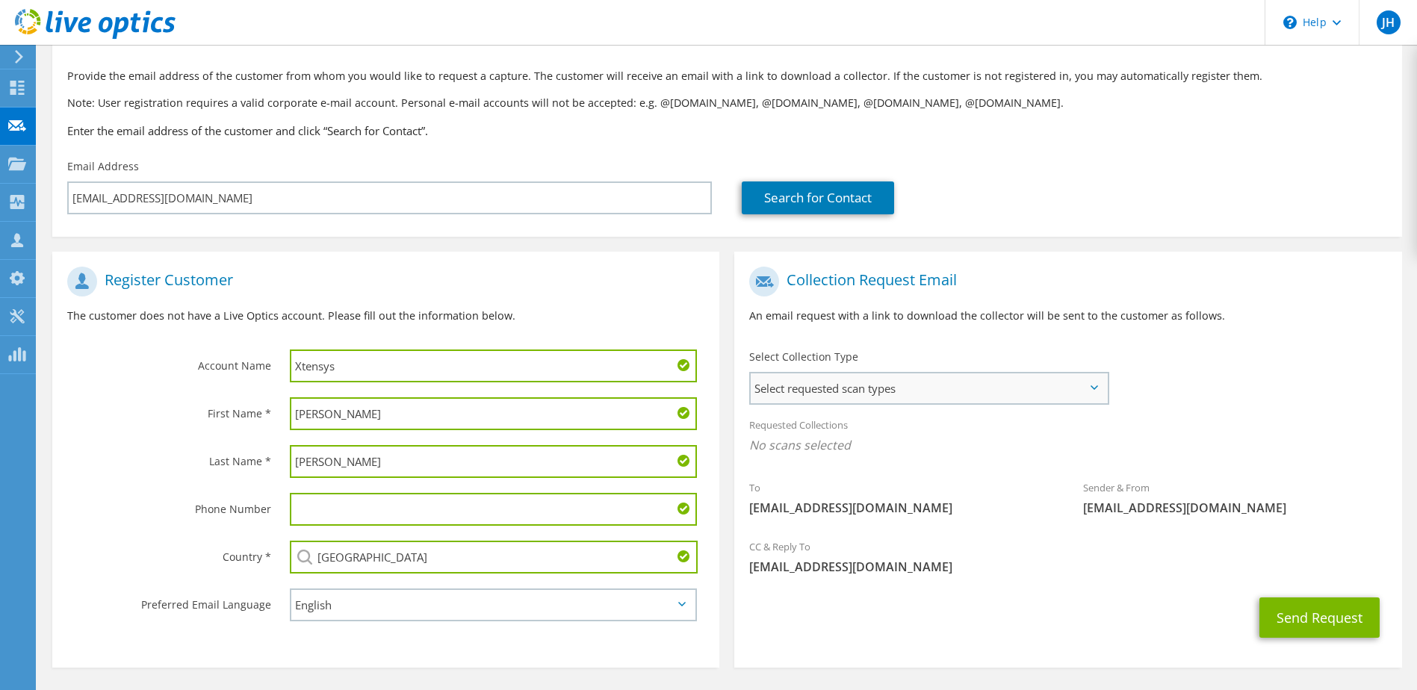
click at [874, 388] on span "Select requested scan types" at bounding box center [928, 388] width 355 height 30
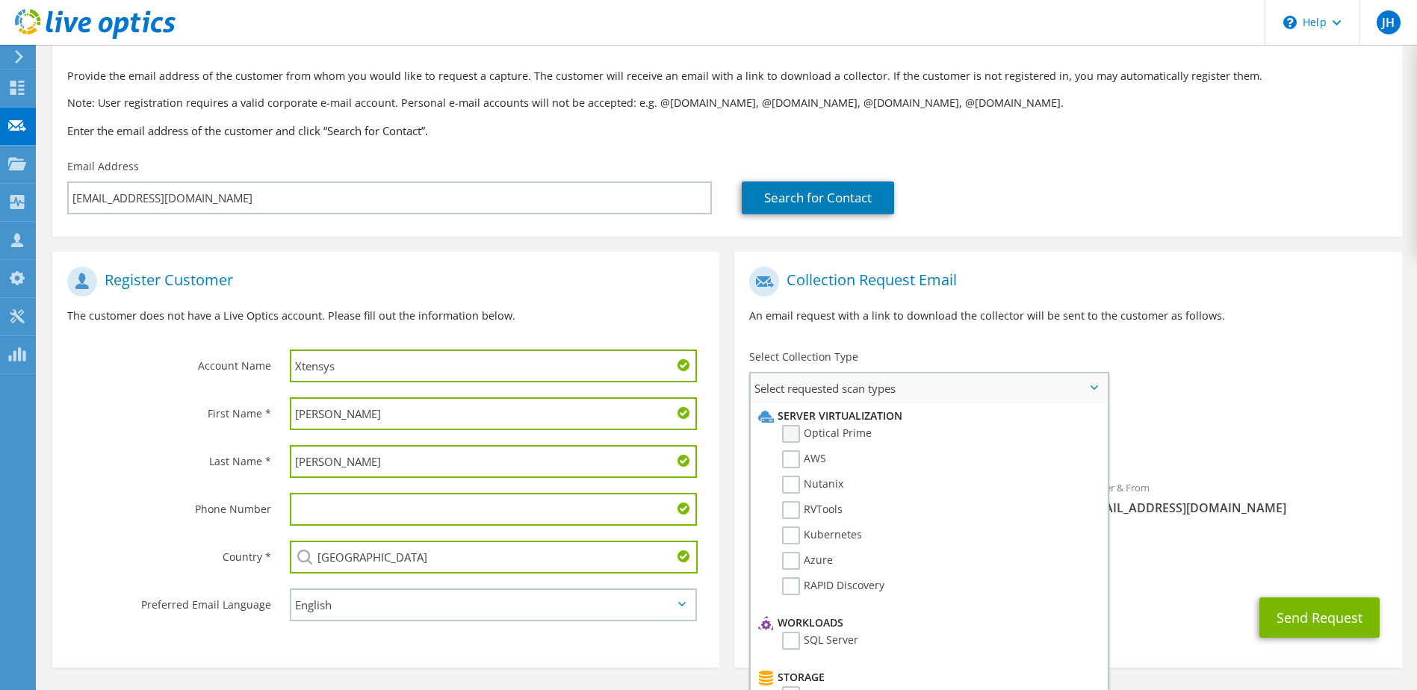
click at [845, 432] on label "Optical Prime" at bounding box center [827, 434] width 90 height 18
click at [0, 0] on input "Optical Prime" at bounding box center [0, 0] width 0 height 0
click at [1134, 398] on div "To cschock@xtensys.com Sender & From liveoptics@liveoptics.com" at bounding box center [1067, 397] width 667 height 276
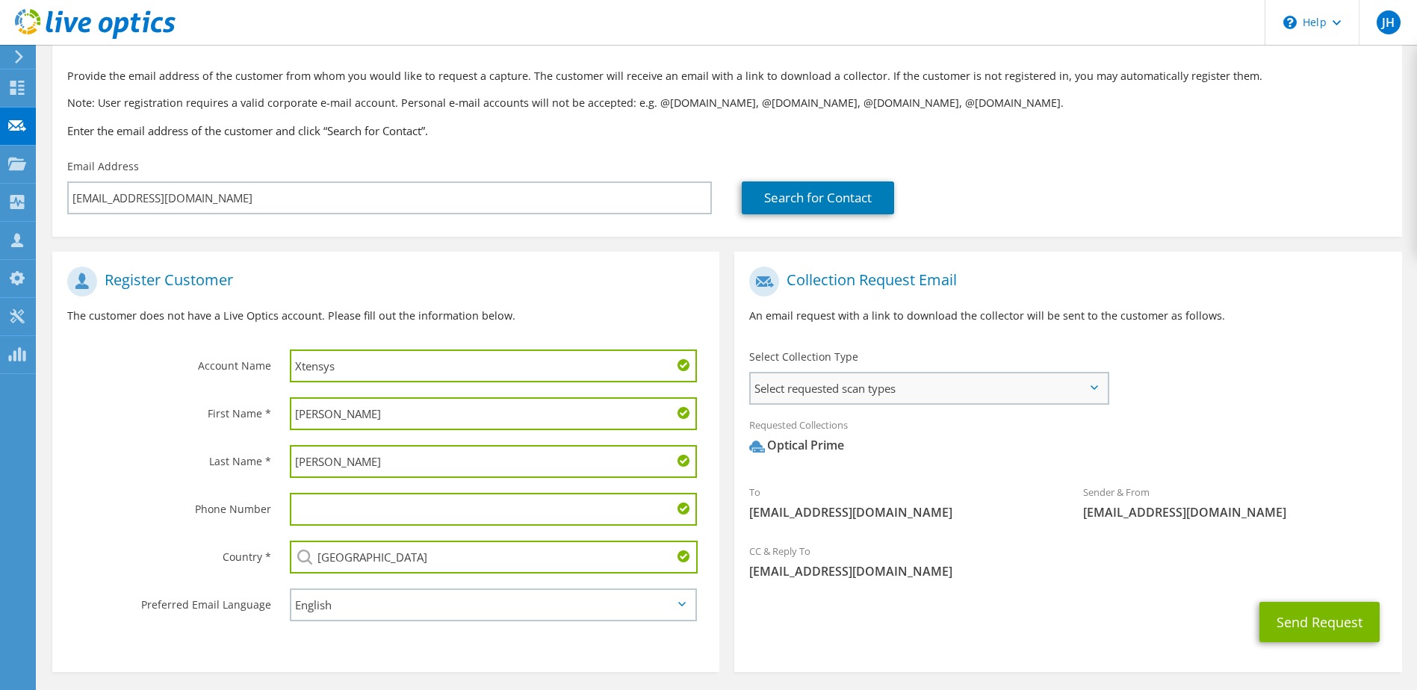
click at [978, 394] on span "Select requested scan types" at bounding box center [928, 388] width 355 height 30
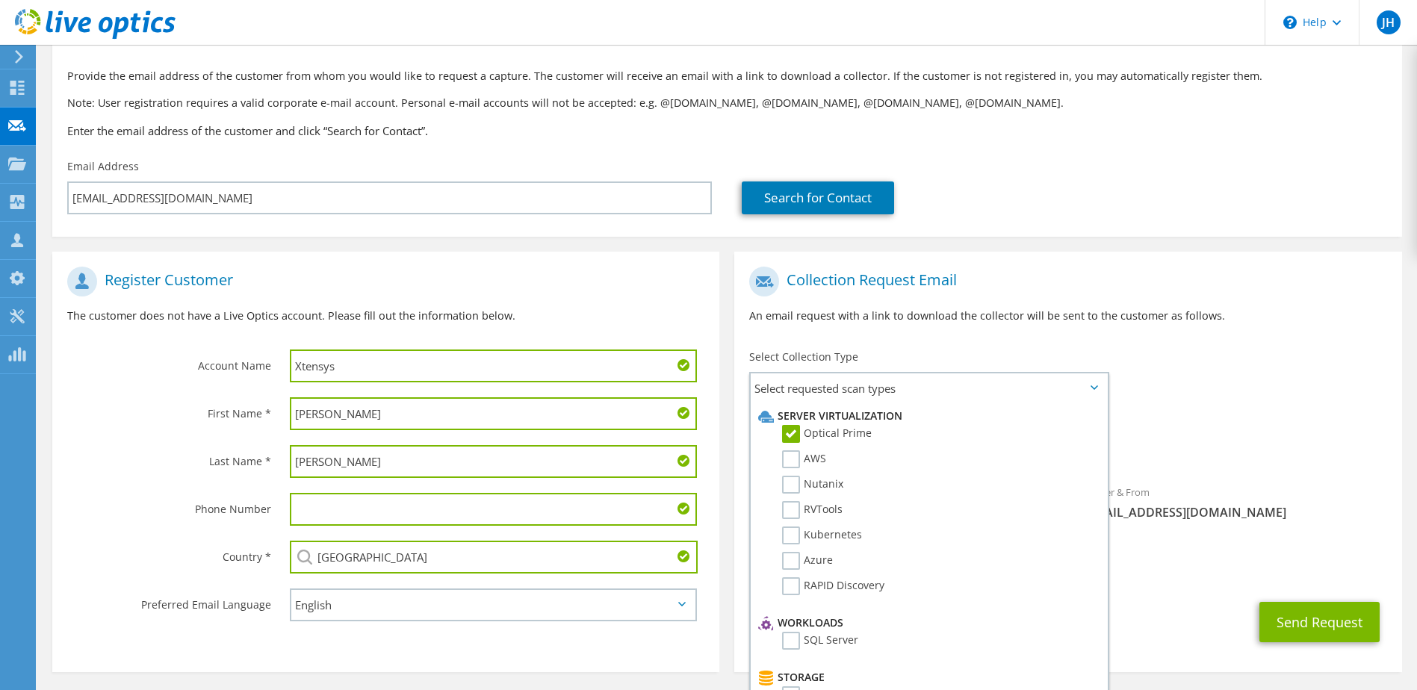
click at [1219, 409] on div "Requested Collections No scans selected Optical Prime" at bounding box center [1067, 439] width 667 height 60
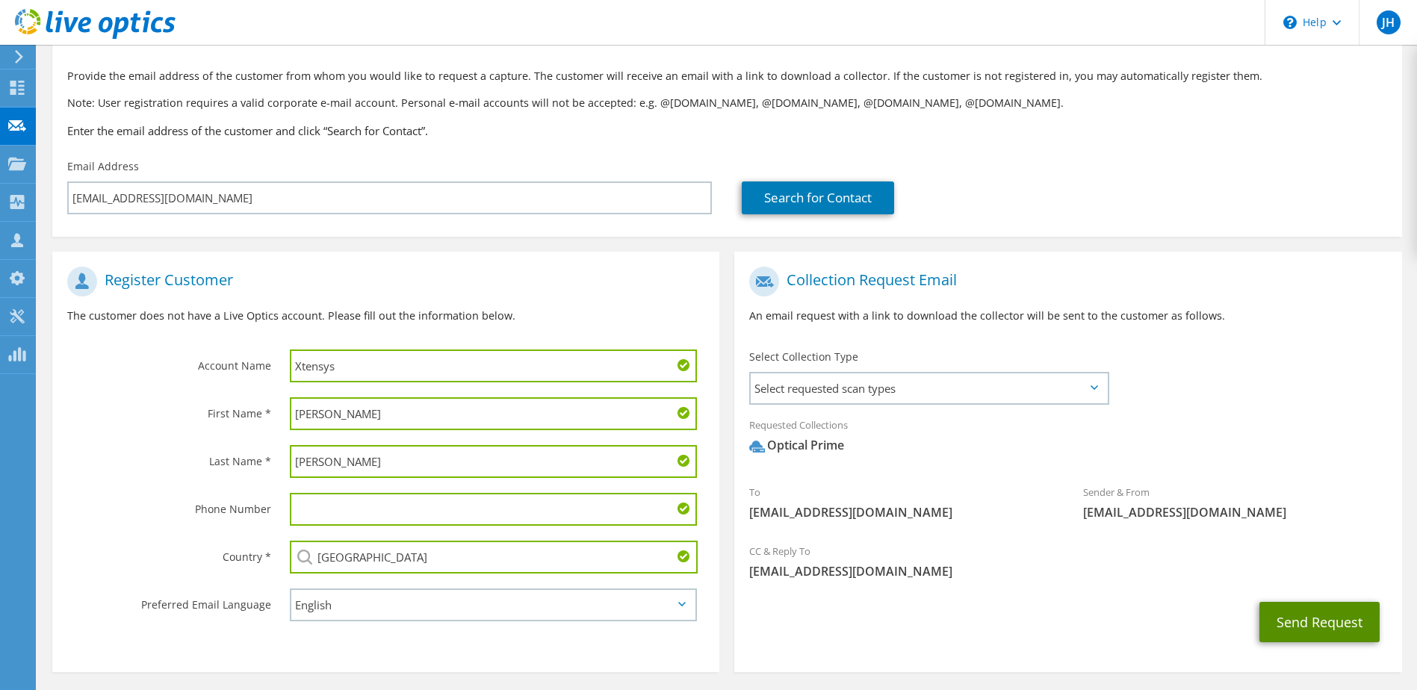
click at [1299, 625] on button "Send Request" at bounding box center [1319, 622] width 120 height 40
